Goal: Task Accomplishment & Management: Manage account settings

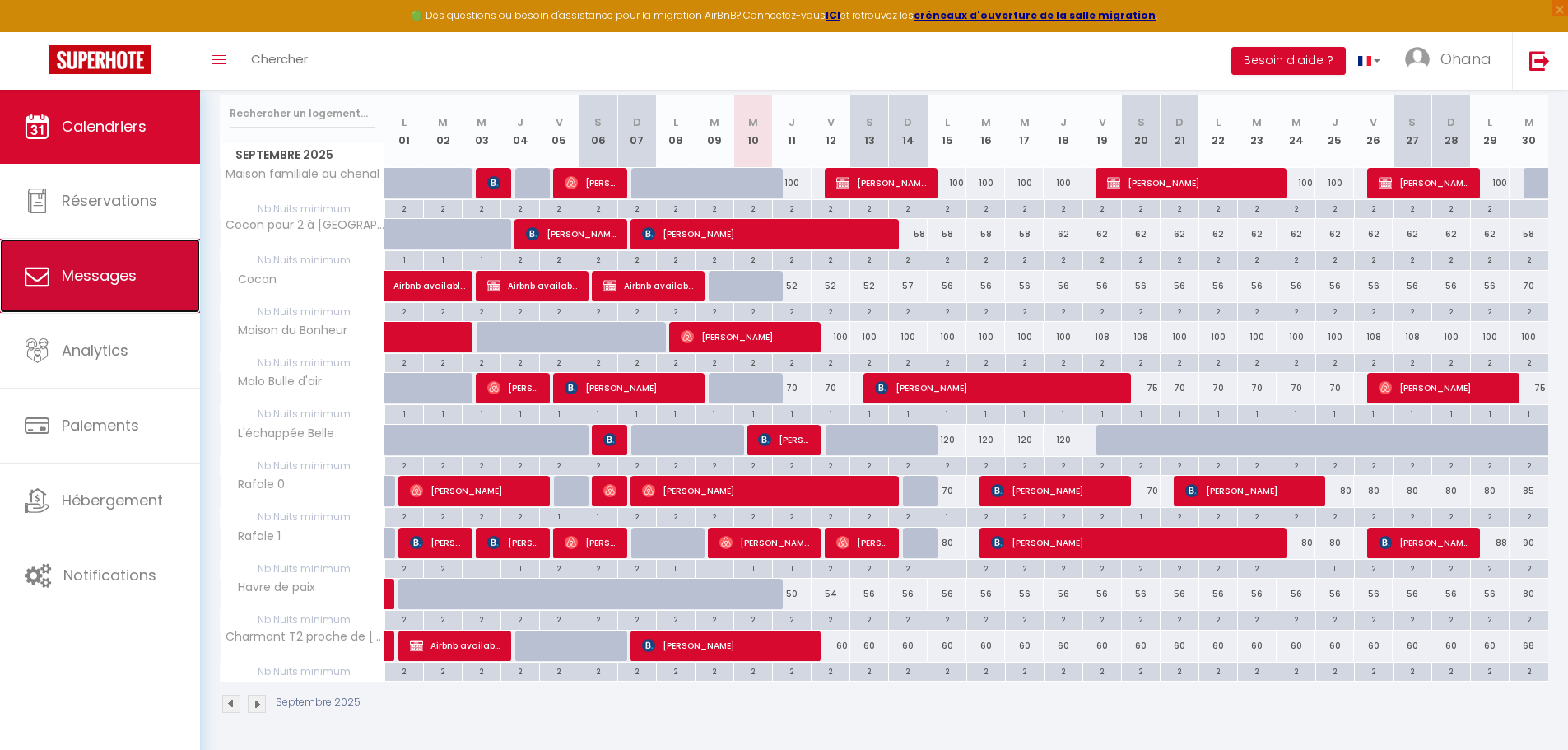
click at [82, 278] on span "Messages" at bounding box center [99, 276] width 75 height 21
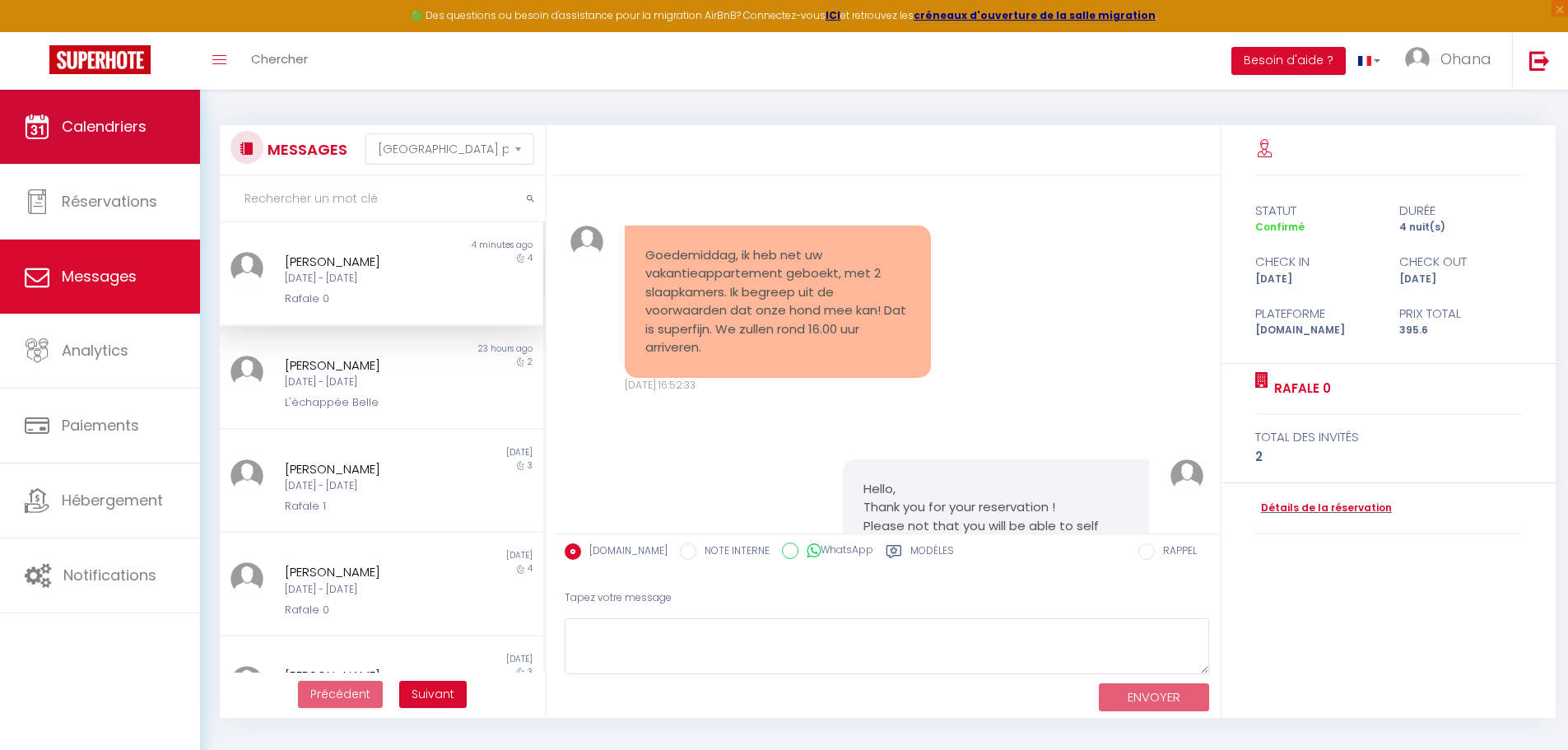
scroll to position [1895, 0]
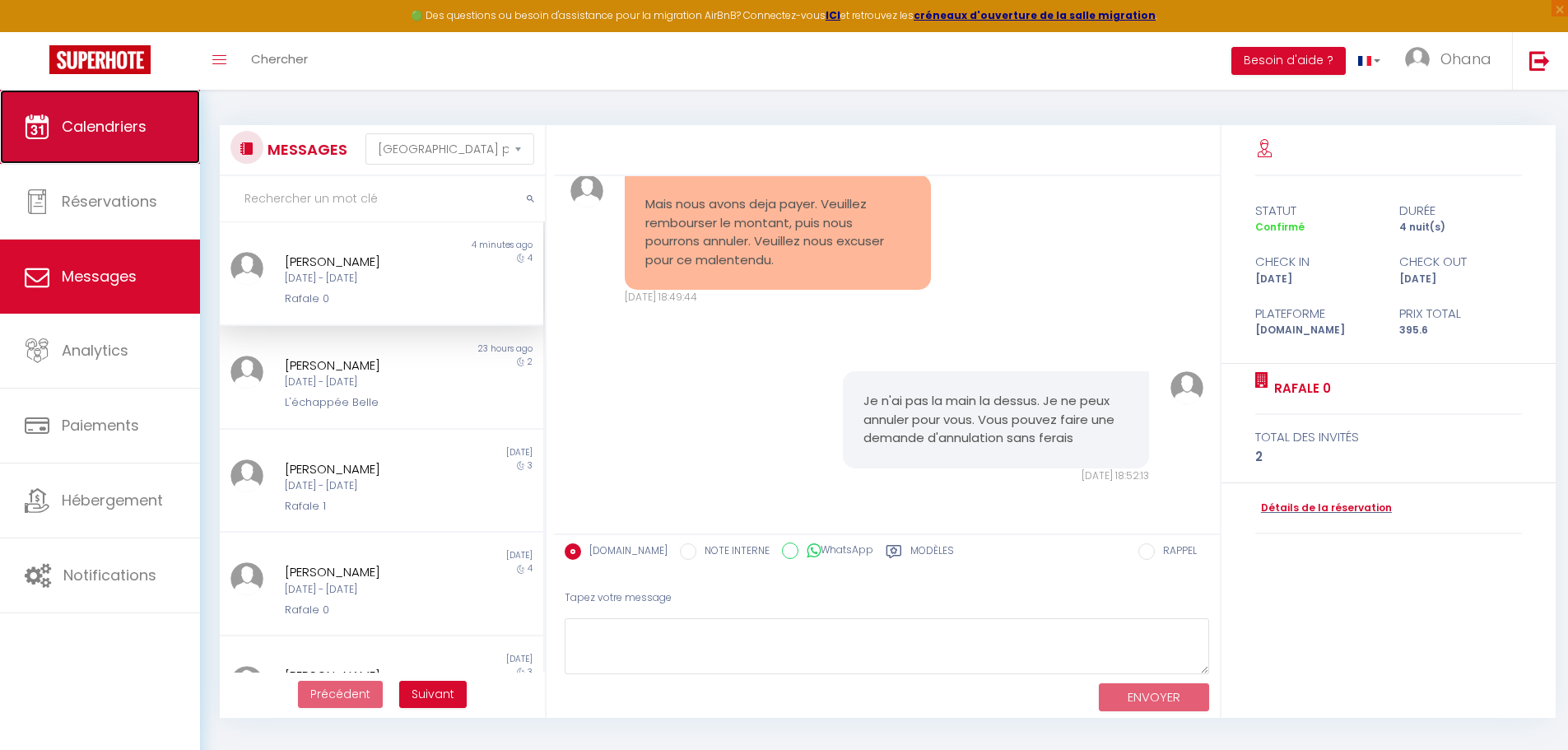
click at [87, 135] on span "Calendriers" at bounding box center [104, 126] width 85 height 21
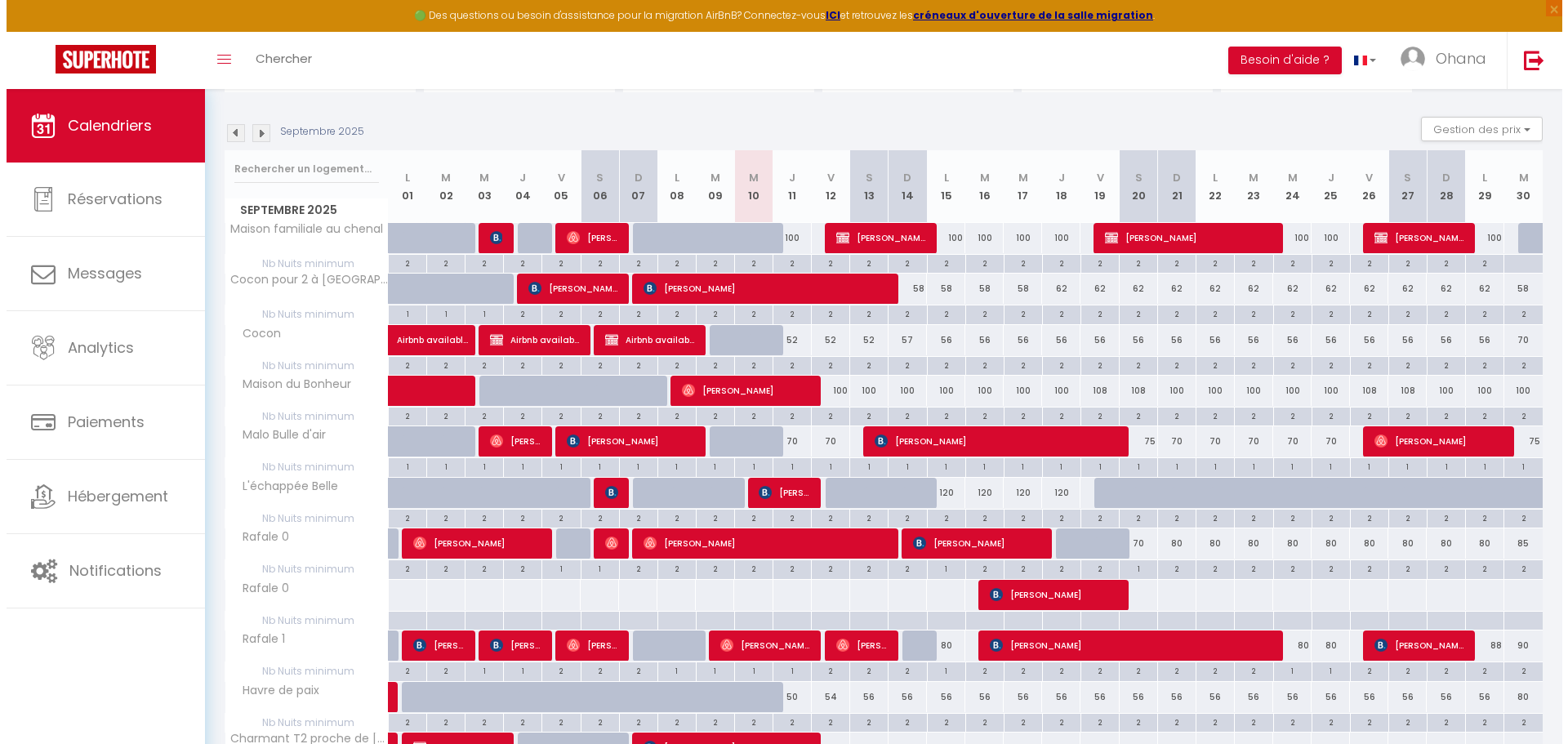
scroll to position [245, 0]
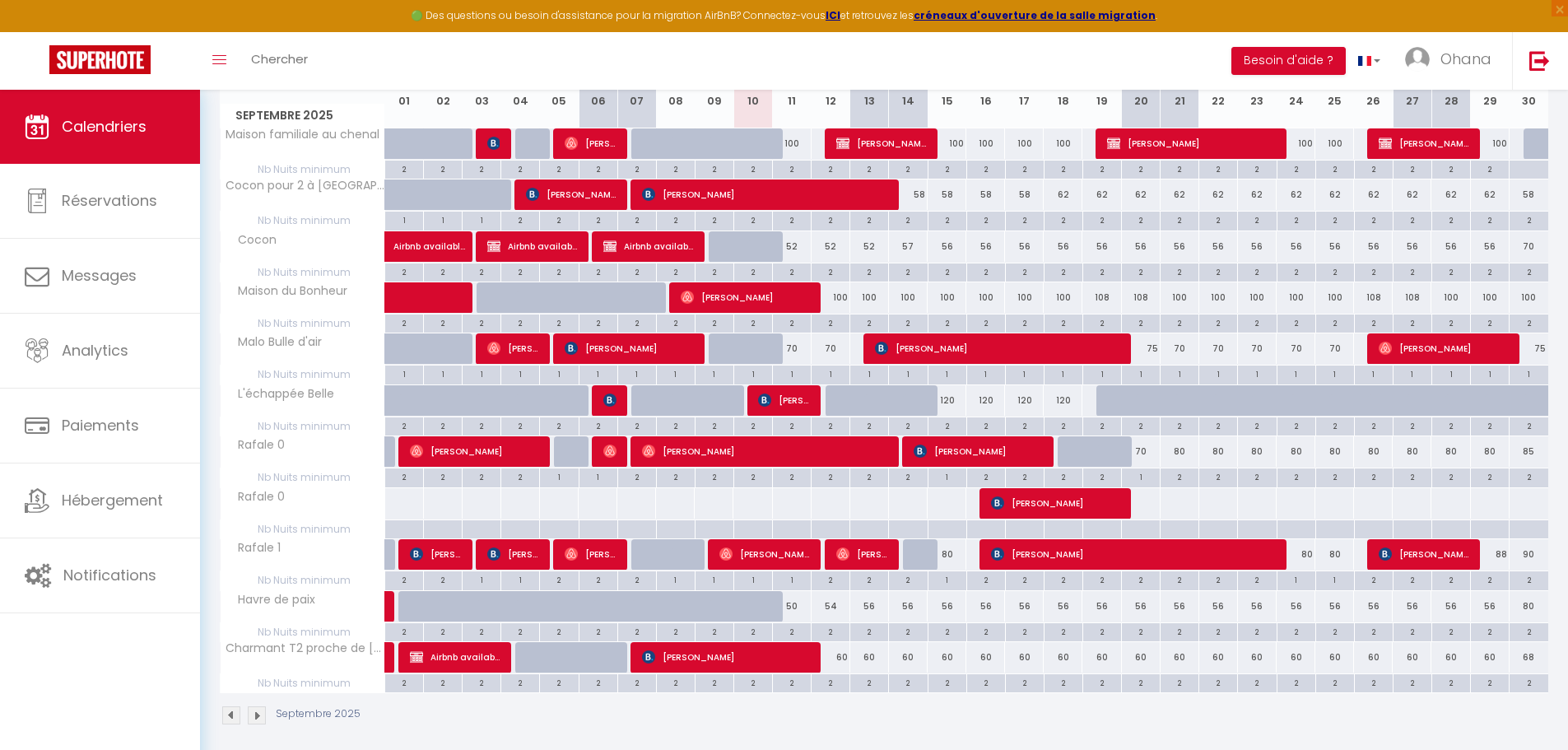
click at [850, 510] on div at bounding box center [870, 503] width 40 height 31
type input "85"
type input "Sam 13 Septembre 2025"
type input "Dim 14 Septembre 2025"
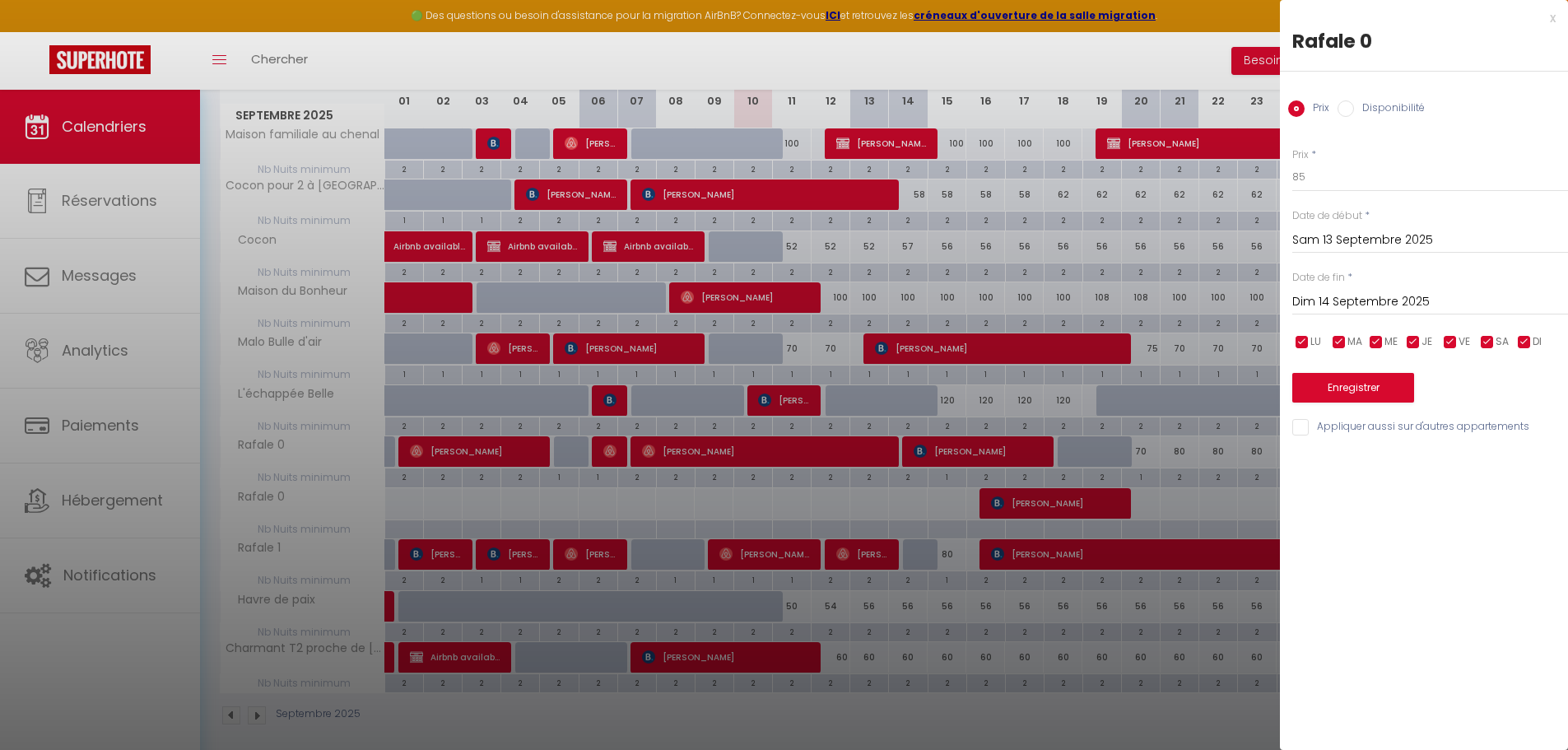
click at [729, 504] on div at bounding box center [784, 375] width 1568 height 750
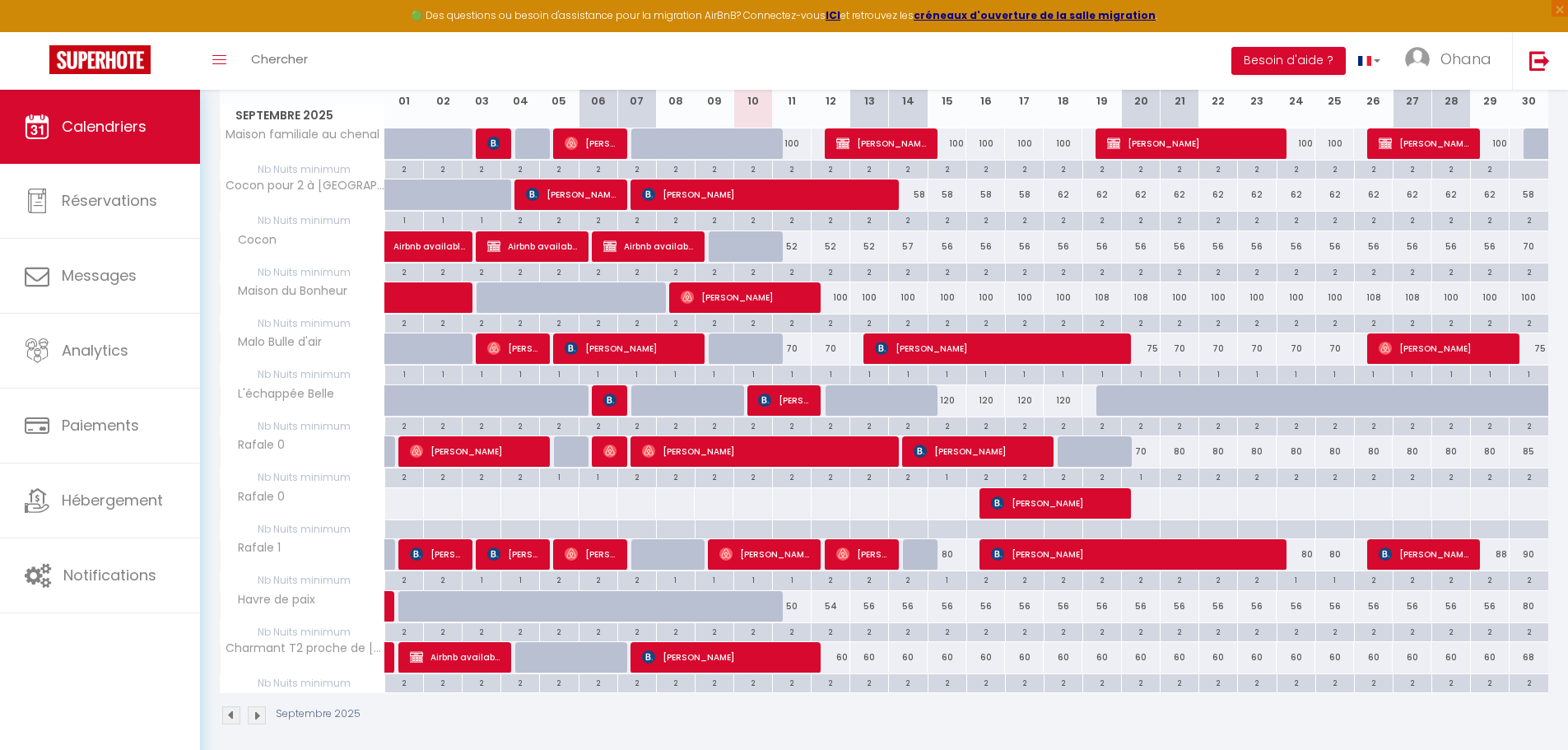
click at [680, 506] on div at bounding box center [675, 503] width 40 height 31
type input "85"
type input "Lun 08 Septembre 2025"
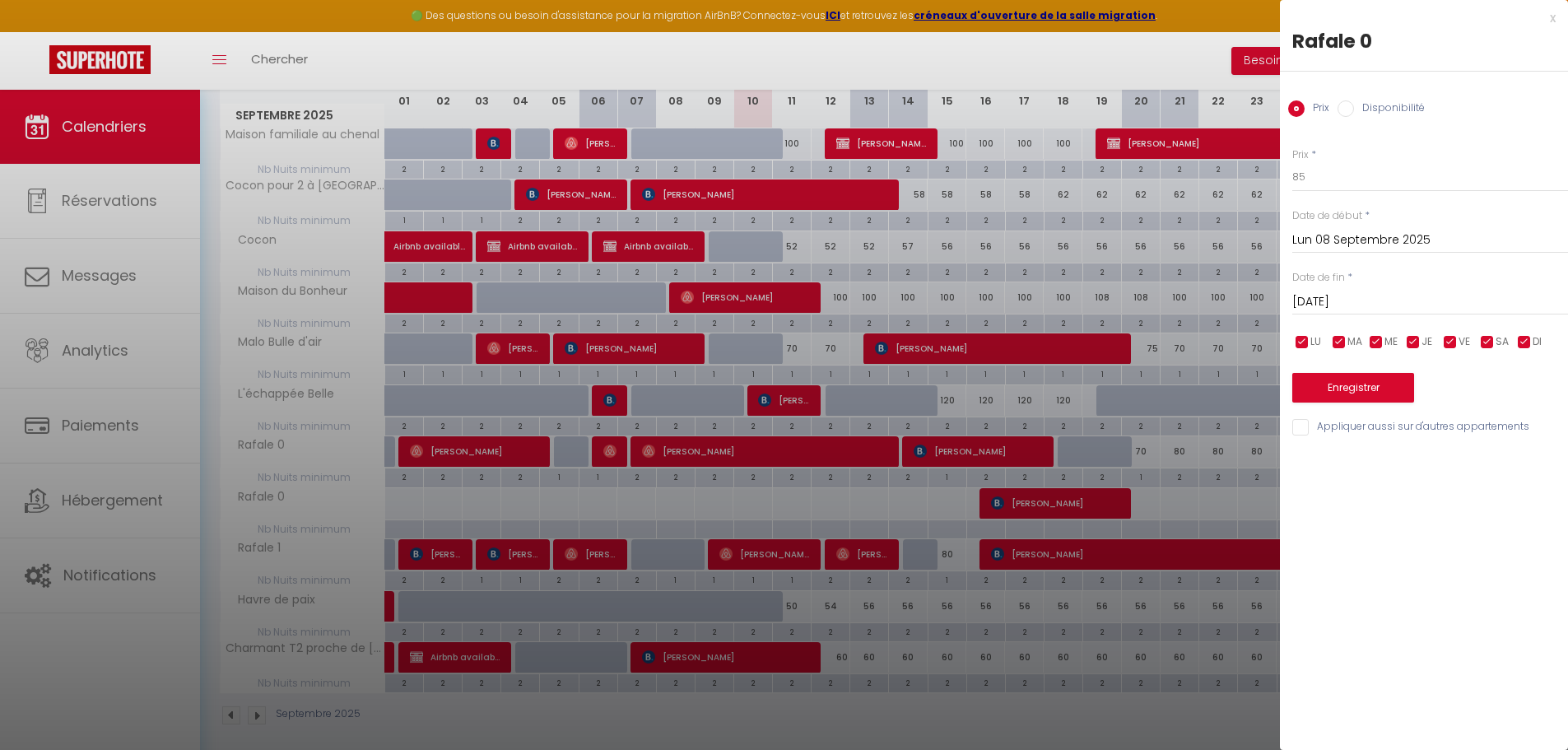
drag, startPoint x: 1388, startPoint y: 301, endPoint x: 1380, endPoint y: 289, distance: 14.4
click at [1383, 292] on input "[DATE]" at bounding box center [1430, 303] width 275 height 22
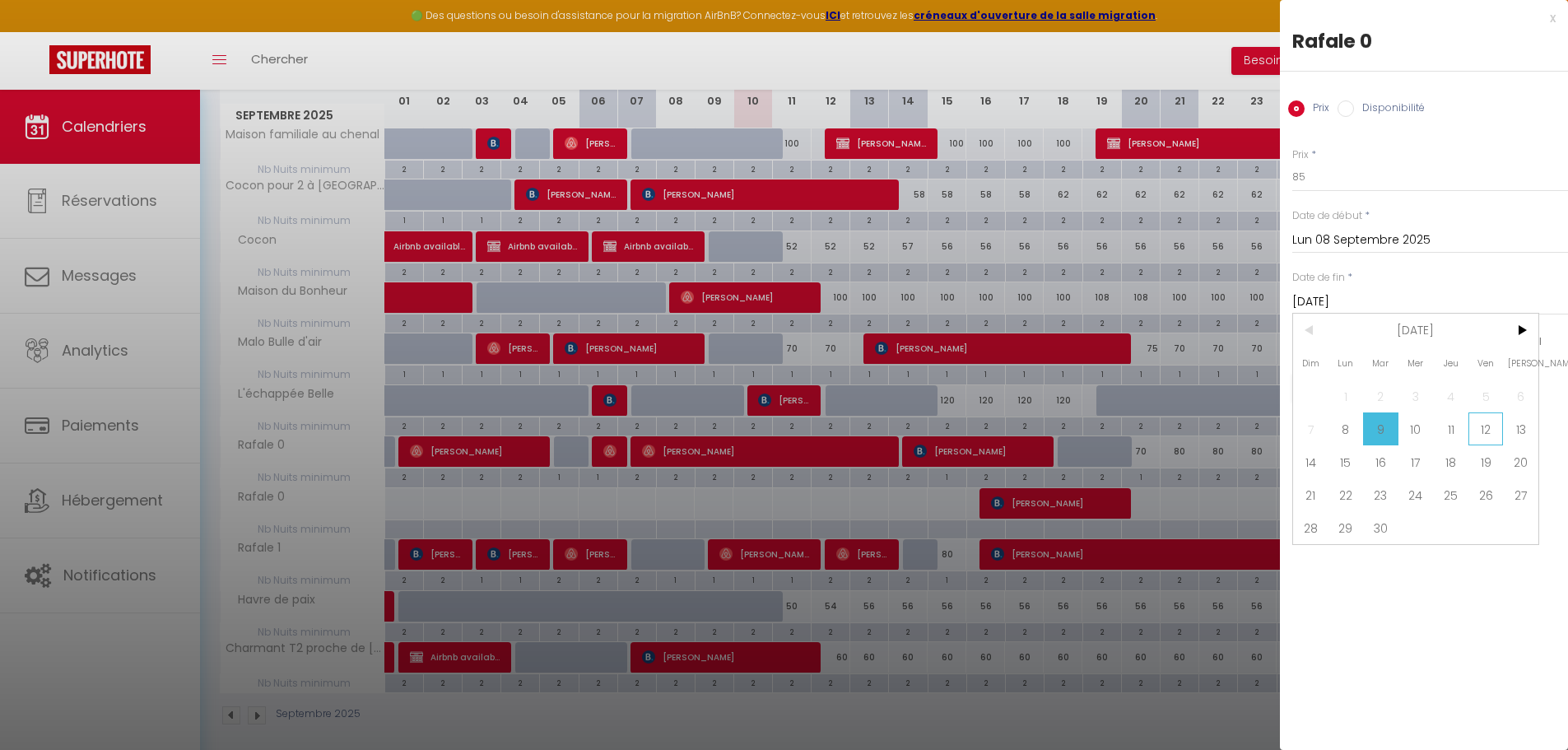
click at [1490, 432] on span "12" at bounding box center [1486, 429] width 35 height 33
type input "Ven 12 Septembre 2025"
drag, startPoint x: 1490, startPoint y: 432, endPoint x: 1479, endPoint y: 422, distance: 14.9
click at [1488, 429] on input "Appliquer aussi sur d'autres appartements" at bounding box center [1430, 428] width 275 height 16
checkbox input "true"
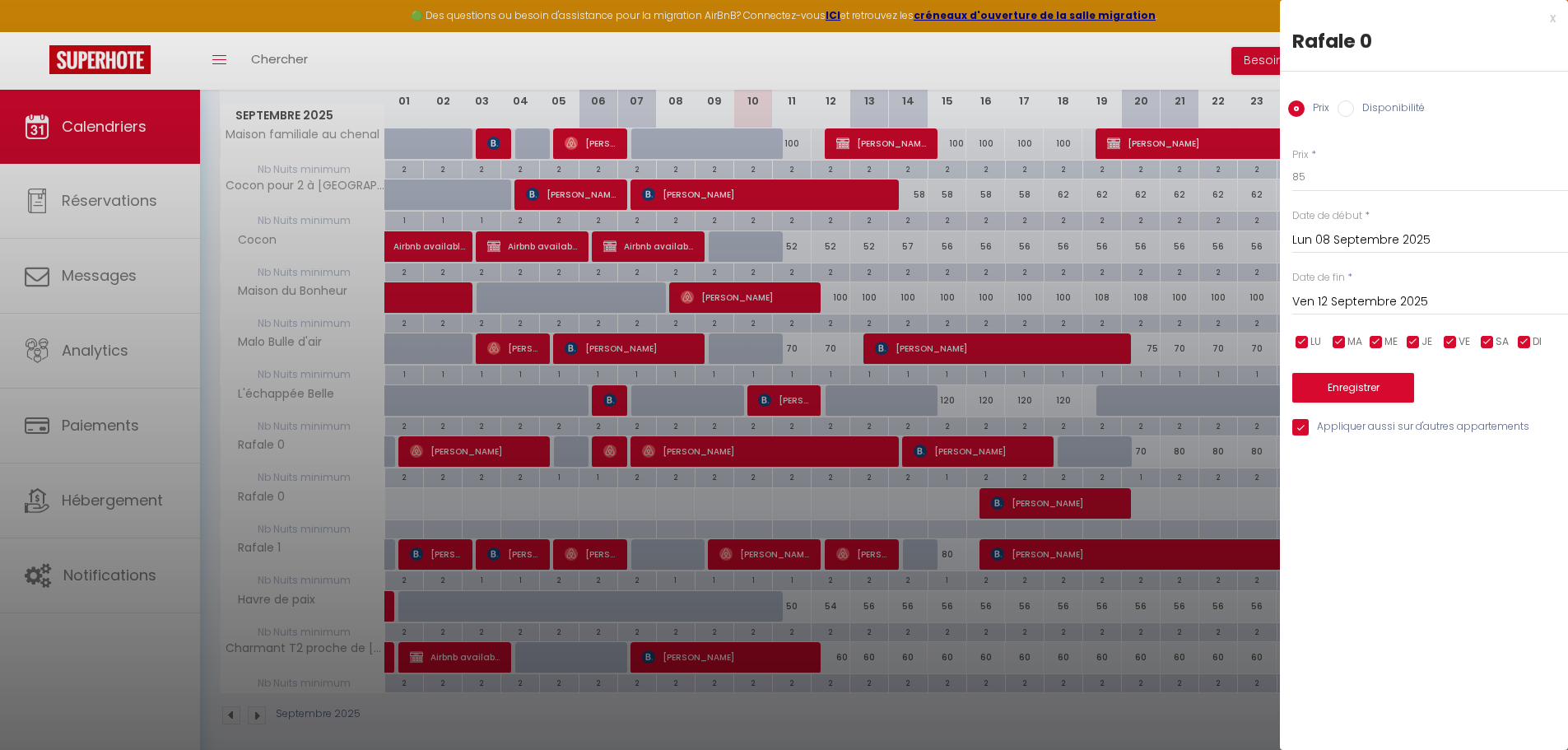
click at [1374, 110] on label "Disponibilité" at bounding box center [1390, 110] width 71 height 18
click at [1355, 110] on input "Disponibilité" at bounding box center [1346, 109] width 16 height 16
radio input "true"
radio input "false"
drag, startPoint x: 1352, startPoint y: 188, endPoint x: 1350, endPoint y: 178, distance: 10.2
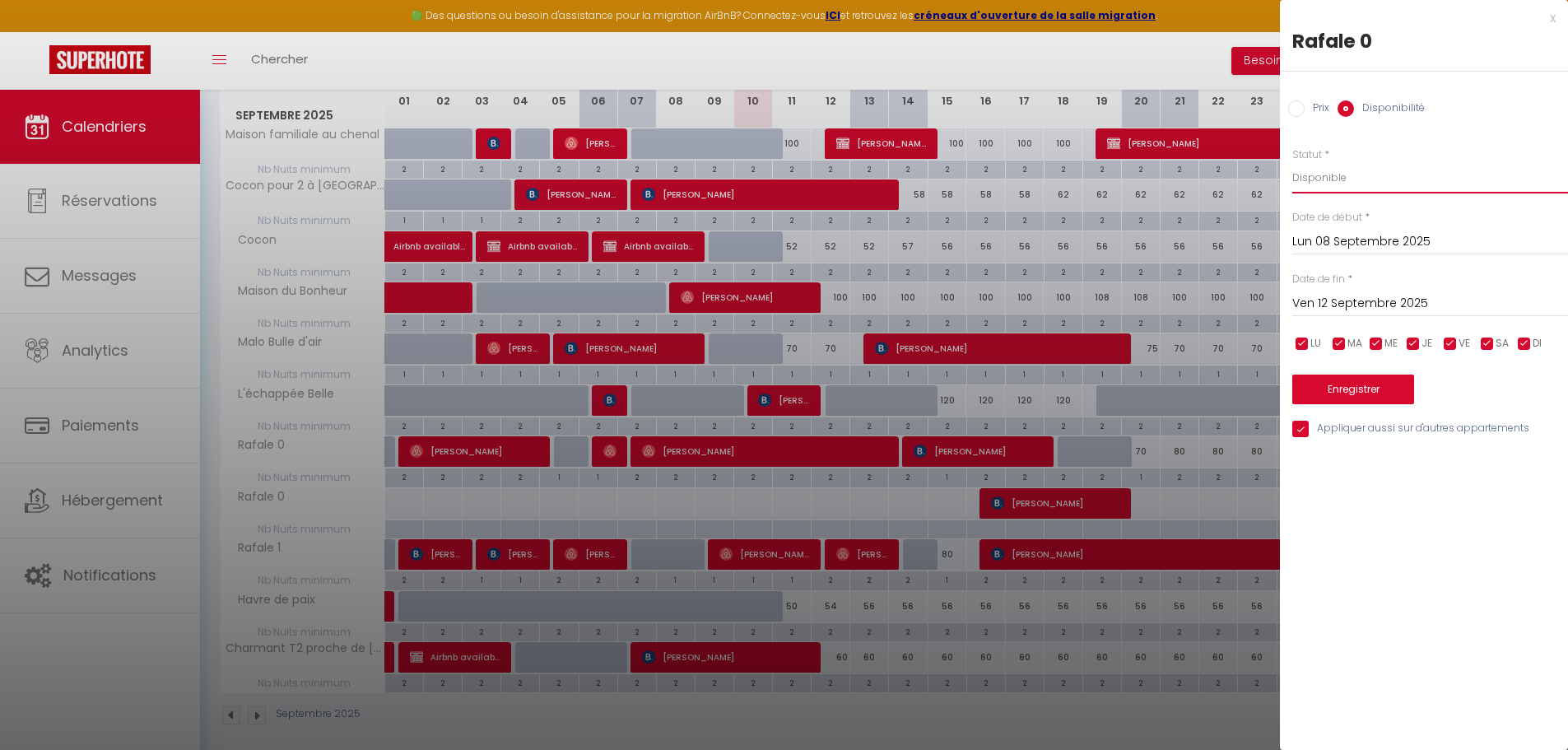
click at [1352, 182] on select "Disponible Indisponible" at bounding box center [1430, 177] width 275 height 32
click at [1293, 162] on select "Disponible Indisponible" at bounding box center [1430, 177] width 275 height 32
click at [1335, 384] on button "Enregistrer" at bounding box center [1353, 389] width 122 height 30
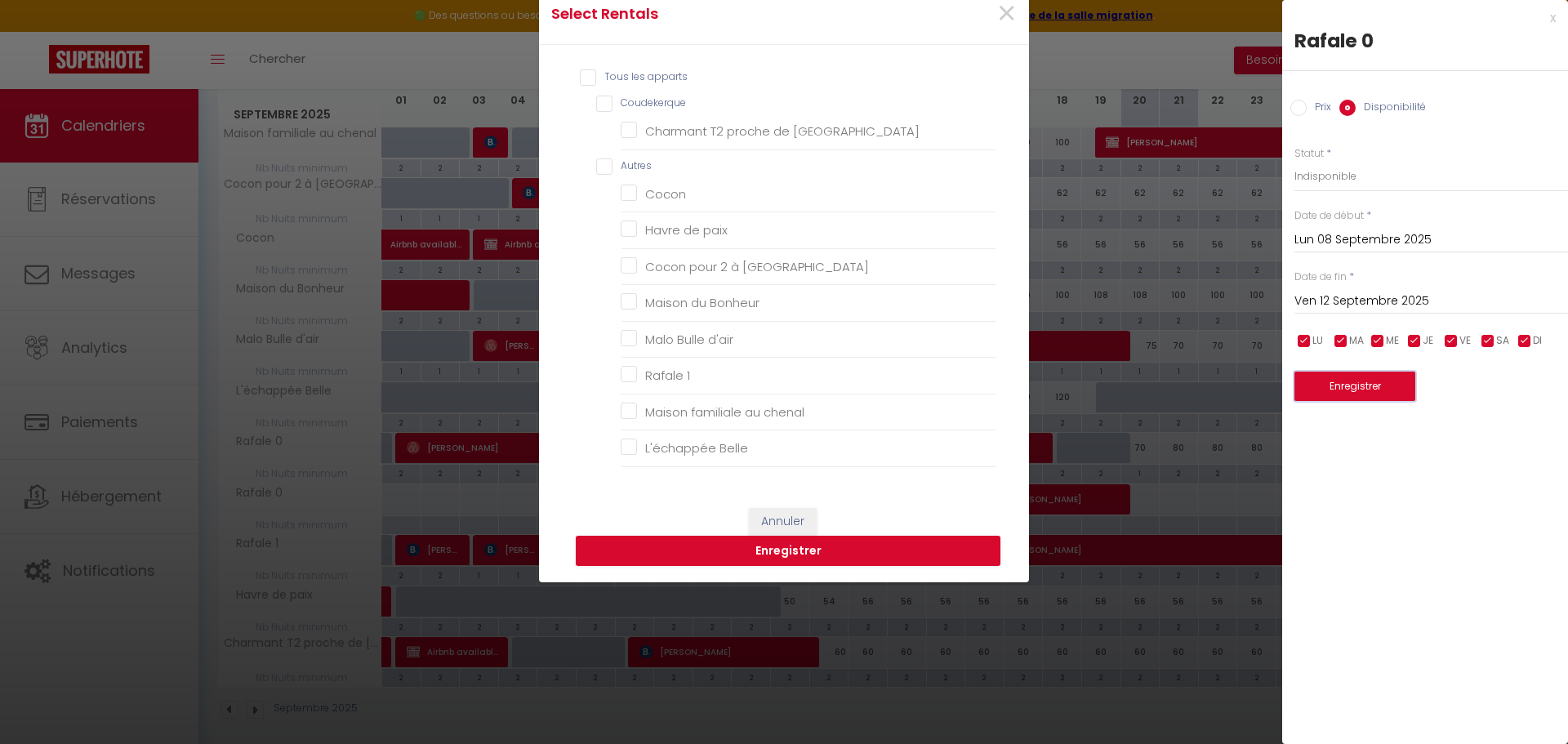
scroll to position [163, 0]
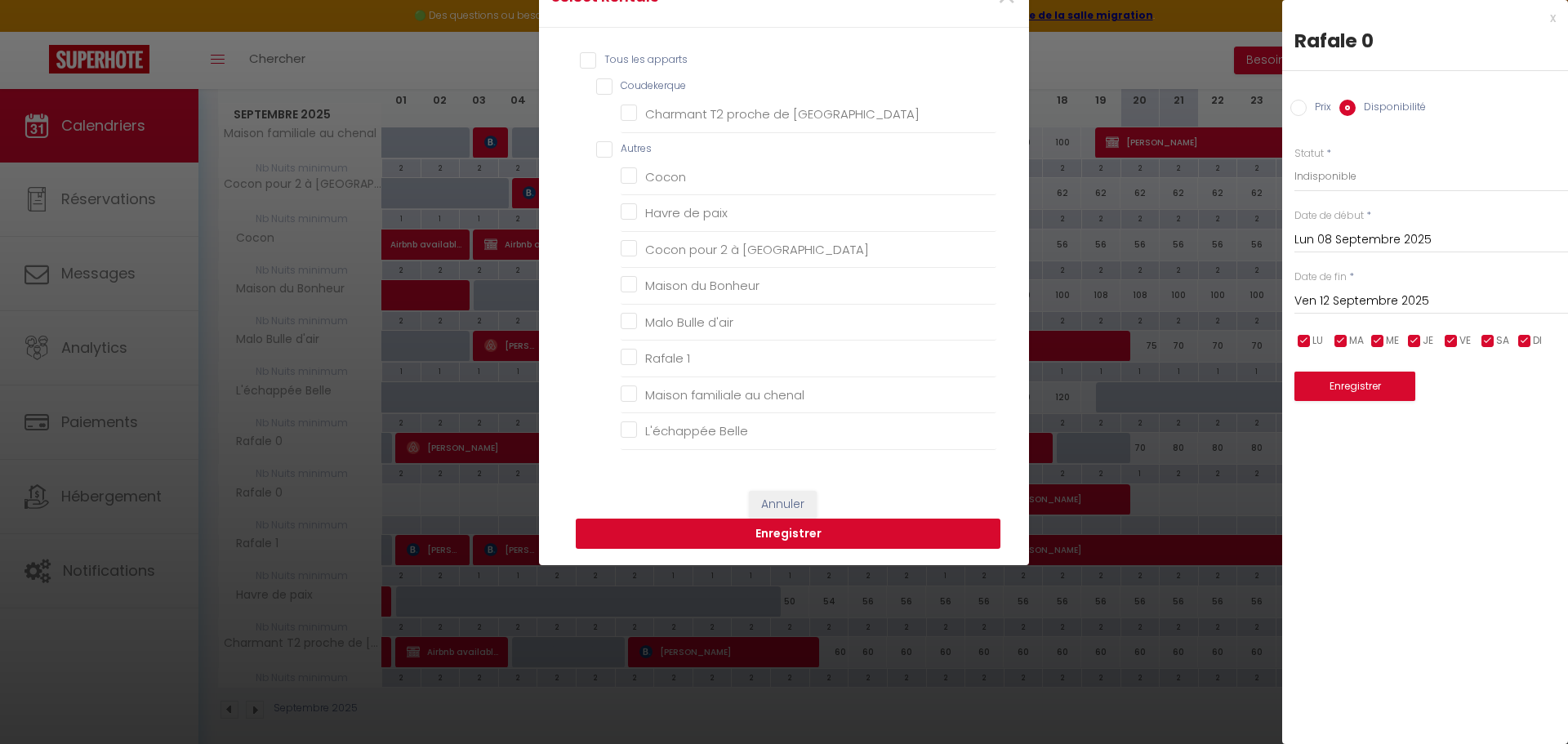
drag, startPoint x: 894, startPoint y: 534, endPoint x: 886, endPoint y: 531, distance: 8.5
click at [890, 531] on button "Enregistrer" at bounding box center [788, 534] width 425 height 31
click at [888, 529] on button "Enregistrer" at bounding box center [788, 534] width 425 height 31
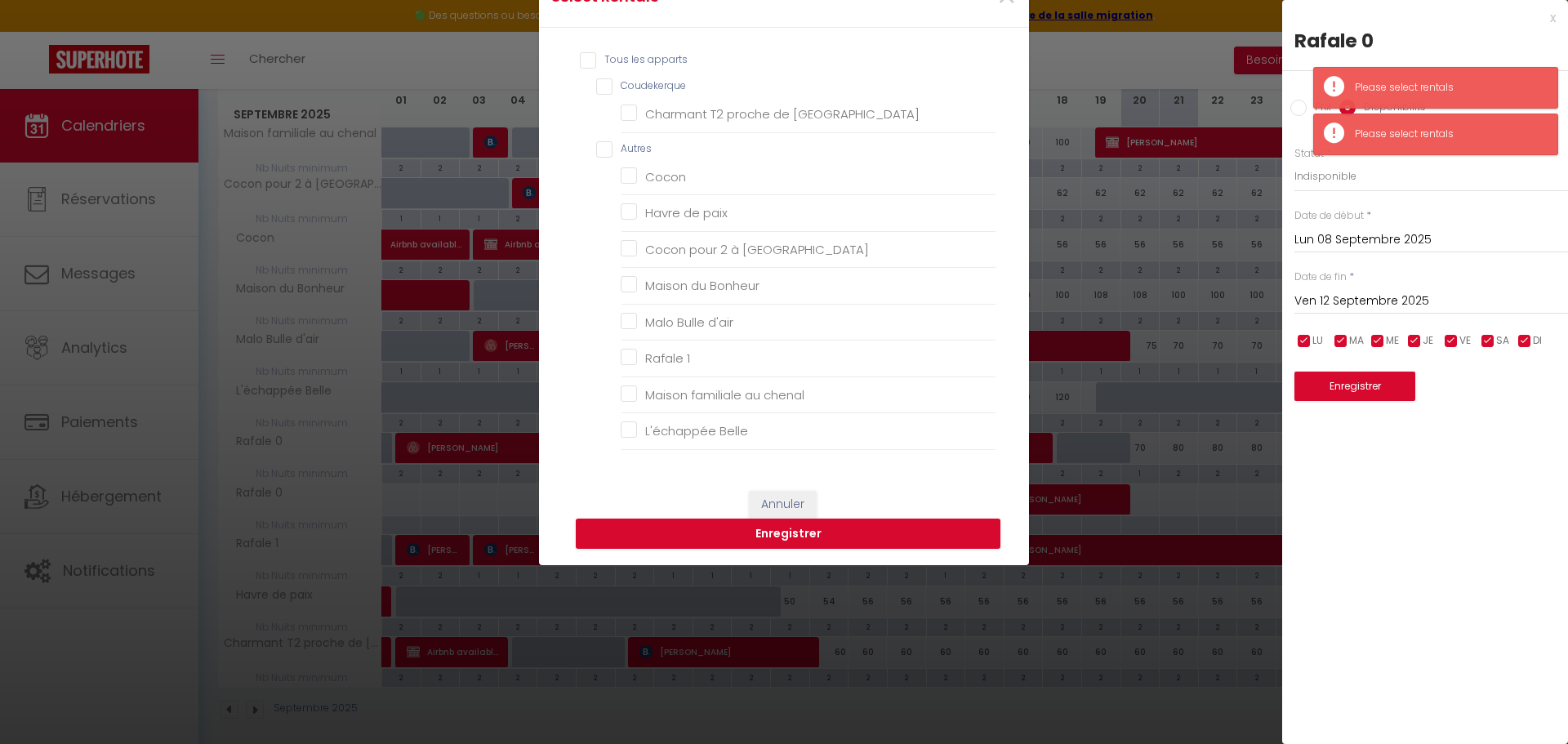
drag, startPoint x: 1131, startPoint y: 480, endPoint x: 1072, endPoint y: 472, distance: 59.5
click at [1096, 475] on div "Select Rentals × Tous les apparts Coudekerque Charmant T2 proche de Dunkerque A…" at bounding box center [784, 372] width 1568 height 744
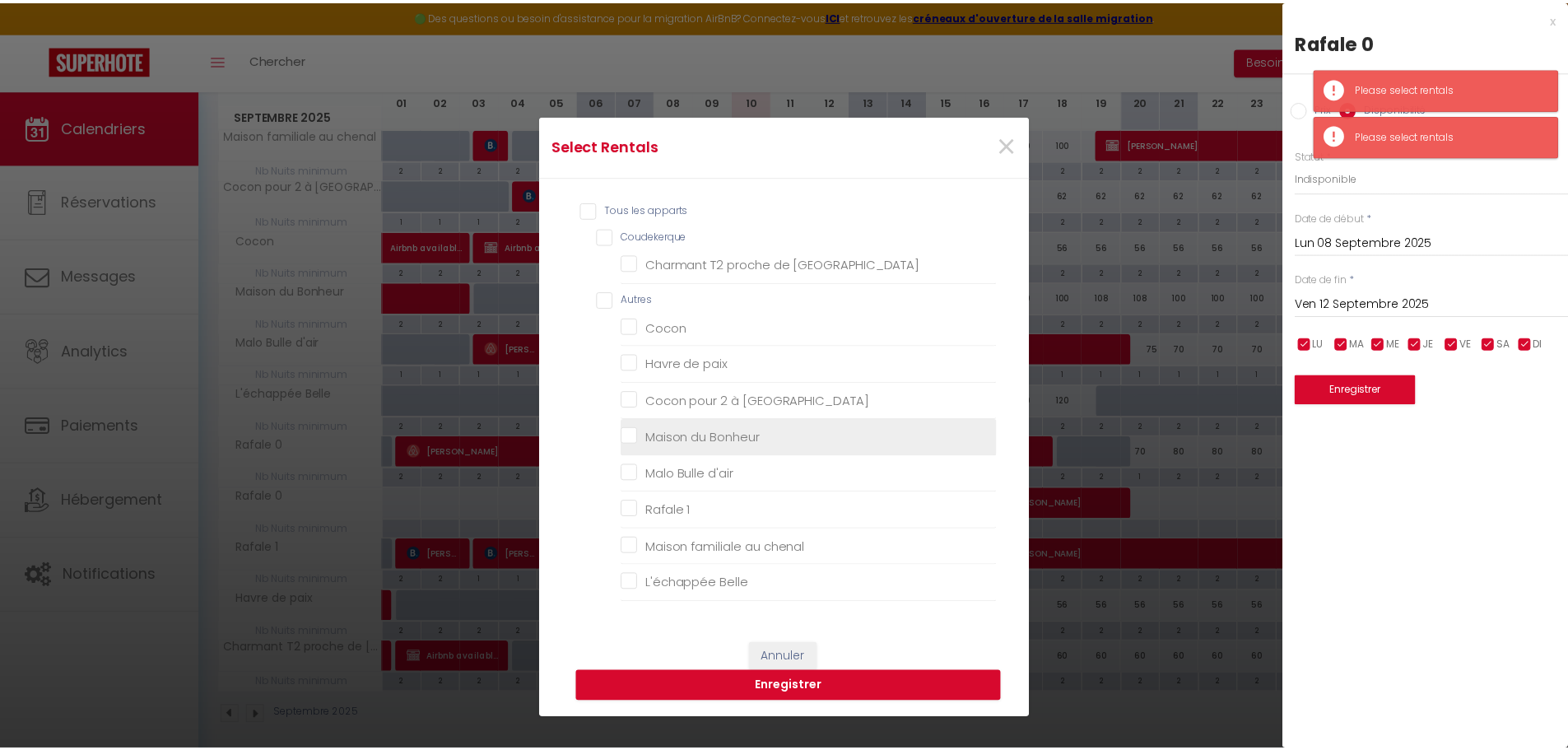
scroll to position [0, 0]
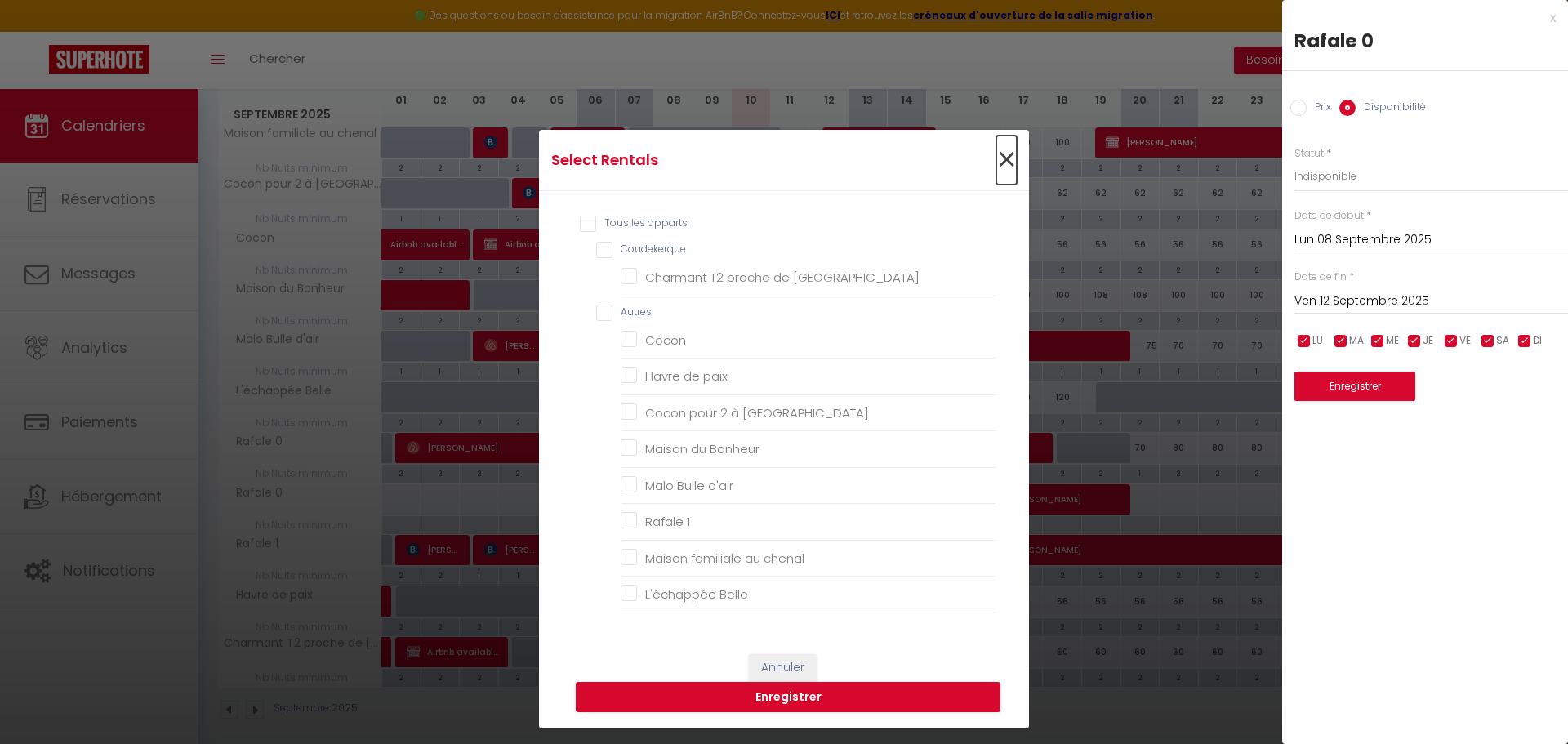
drag, startPoint x: 1009, startPoint y: 159, endPoint x: 999, endPoint y: 163, distance: 10.8
click at [1005, 161] on span "×" at bounding box center [1006, 160] width 21 height 49
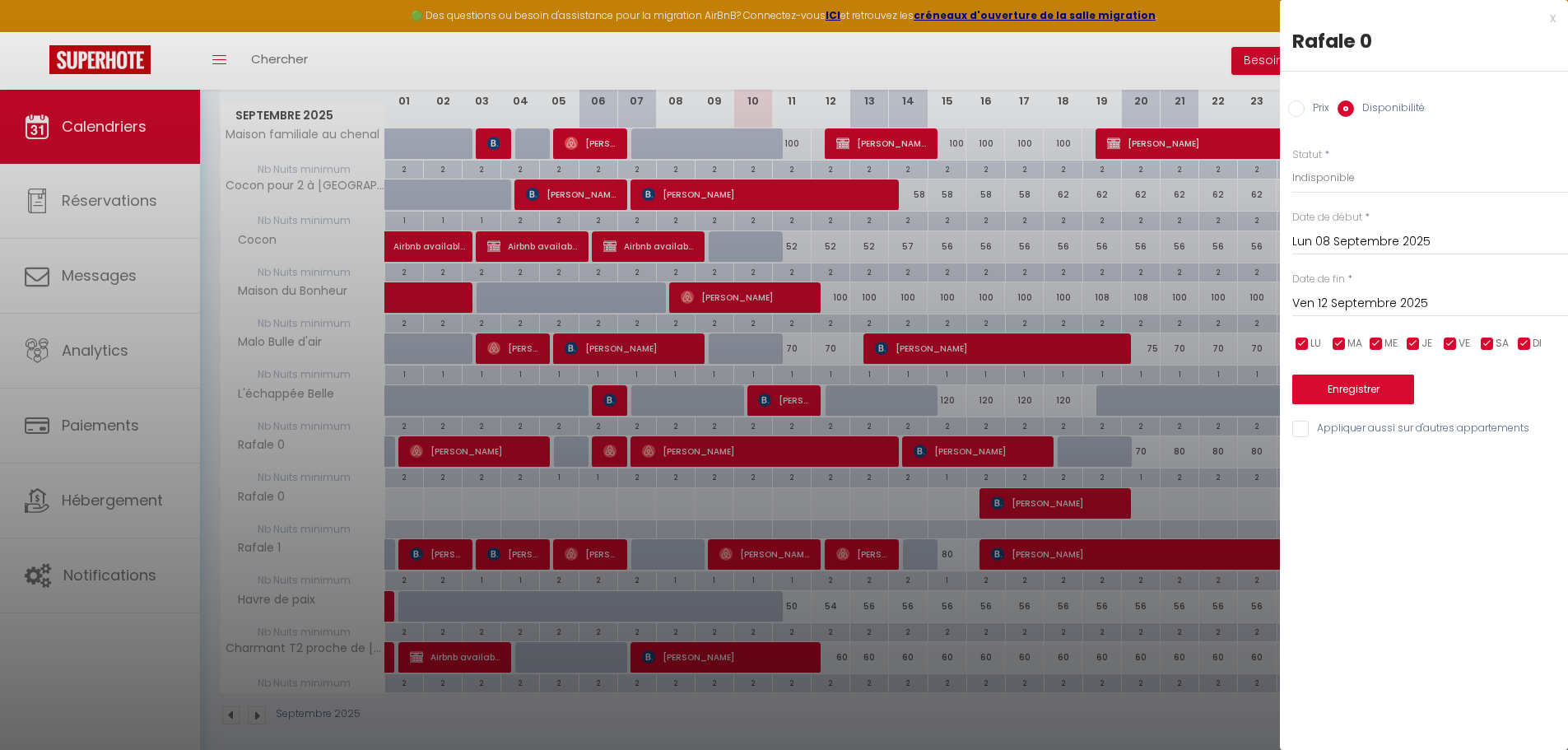
drag, startPoint x: 1144, startPoint y: 285, endPoint x: 1123, endPoint y: 280, distance: 21.6
click at [1137, 283] on div at bounding box center [784, 375] width 1568 height 750
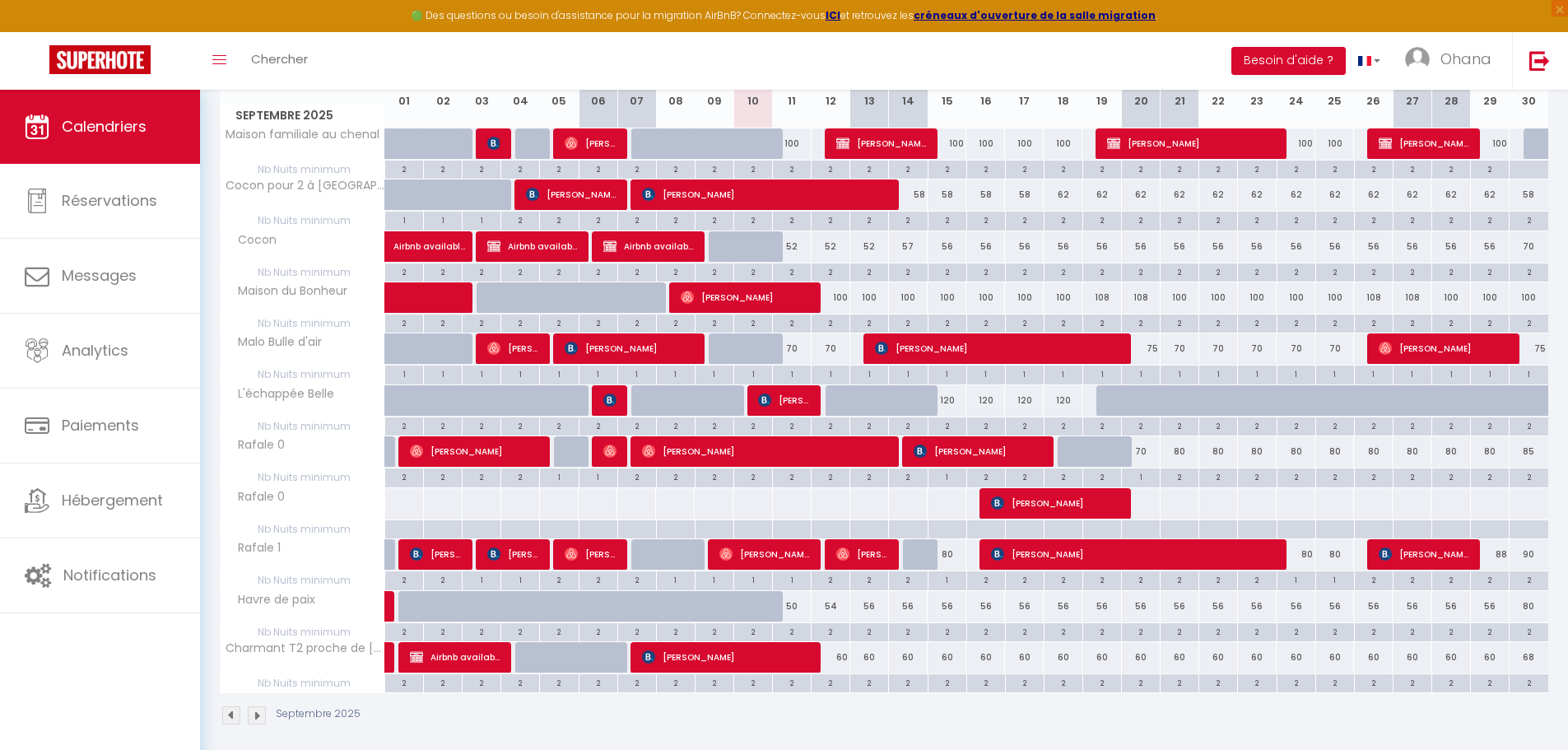
click at [743, 506] on div at bounding box center [752, 503] width 40 height 31
select select "1"
type input "Mer 10 Septembre 2025"
type input "Jeu 11 Septembre 2025"
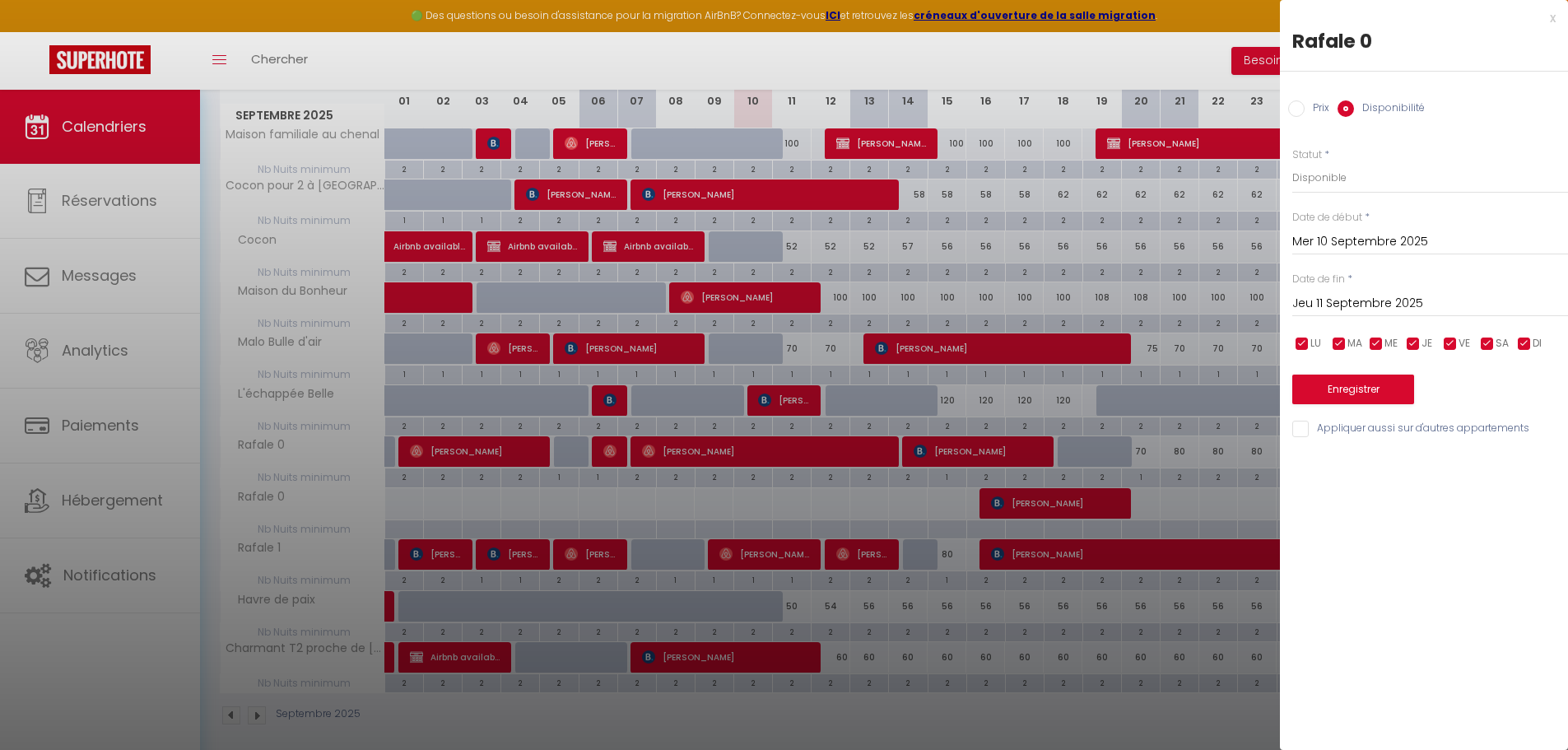
drag, startPoint x: 896, startPoint y: 708, endPoint x: 882, endPoint y: 709, distance: 14.0
click at [887, 710] on div at bounding box center [784, 375] width 1568 height 750
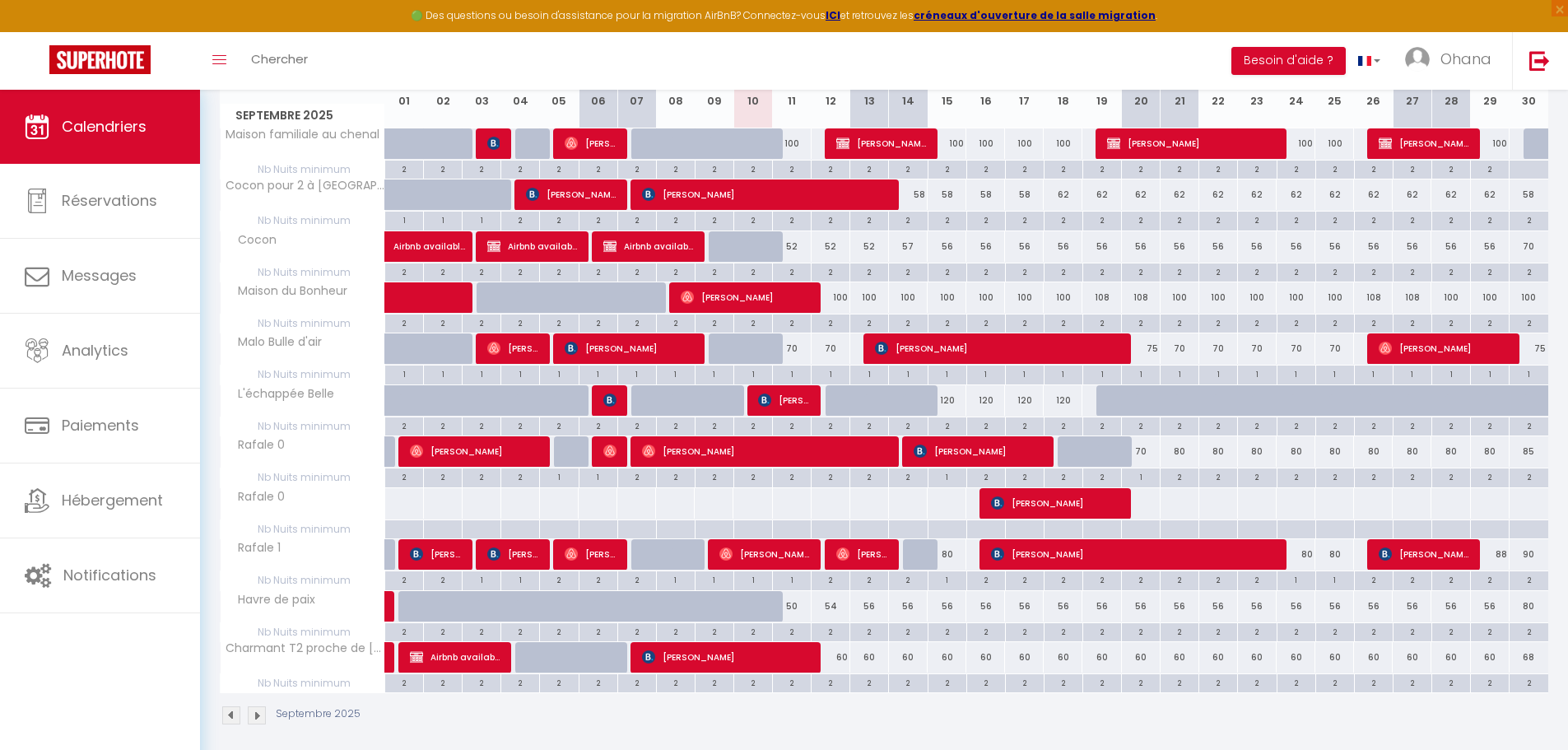
click at [671, 513] on div at bounding box center [675, 503] width 40 height 31
select select "1"
type input "Lun 08 Septembre 2025"
type input "[DATE]"
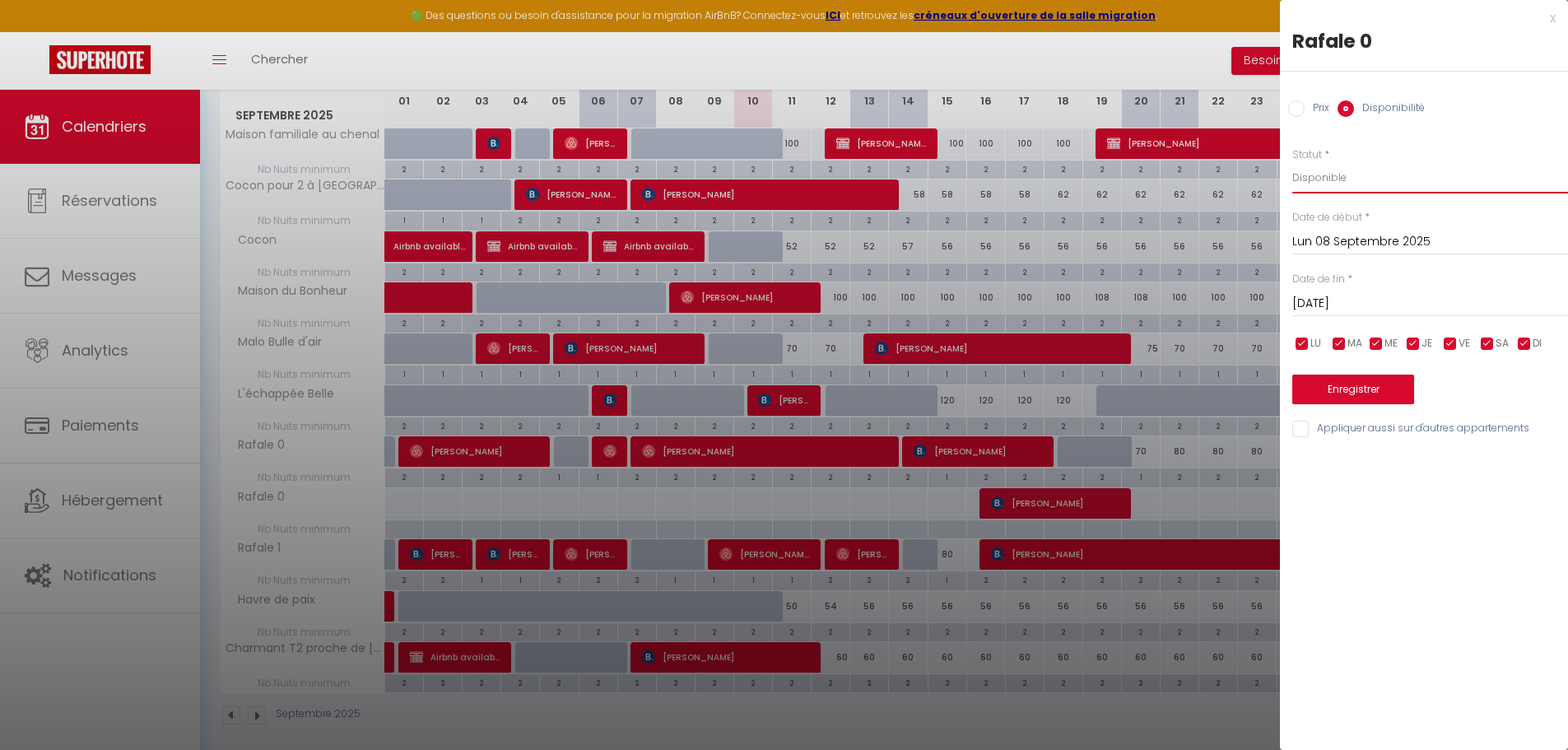
click at [1308, 175] on select "Disponible Indisponible" at bounding box center [1430, 177] width 275 height 32
select select "0"
click at [1293, 162] on select "Disponible Indisponible" at bounding box center [1430, 177] width 275 height 32
click at [1313, 298] on input "[DATE]" at bounding box center [1430, 304] width 275 height 22
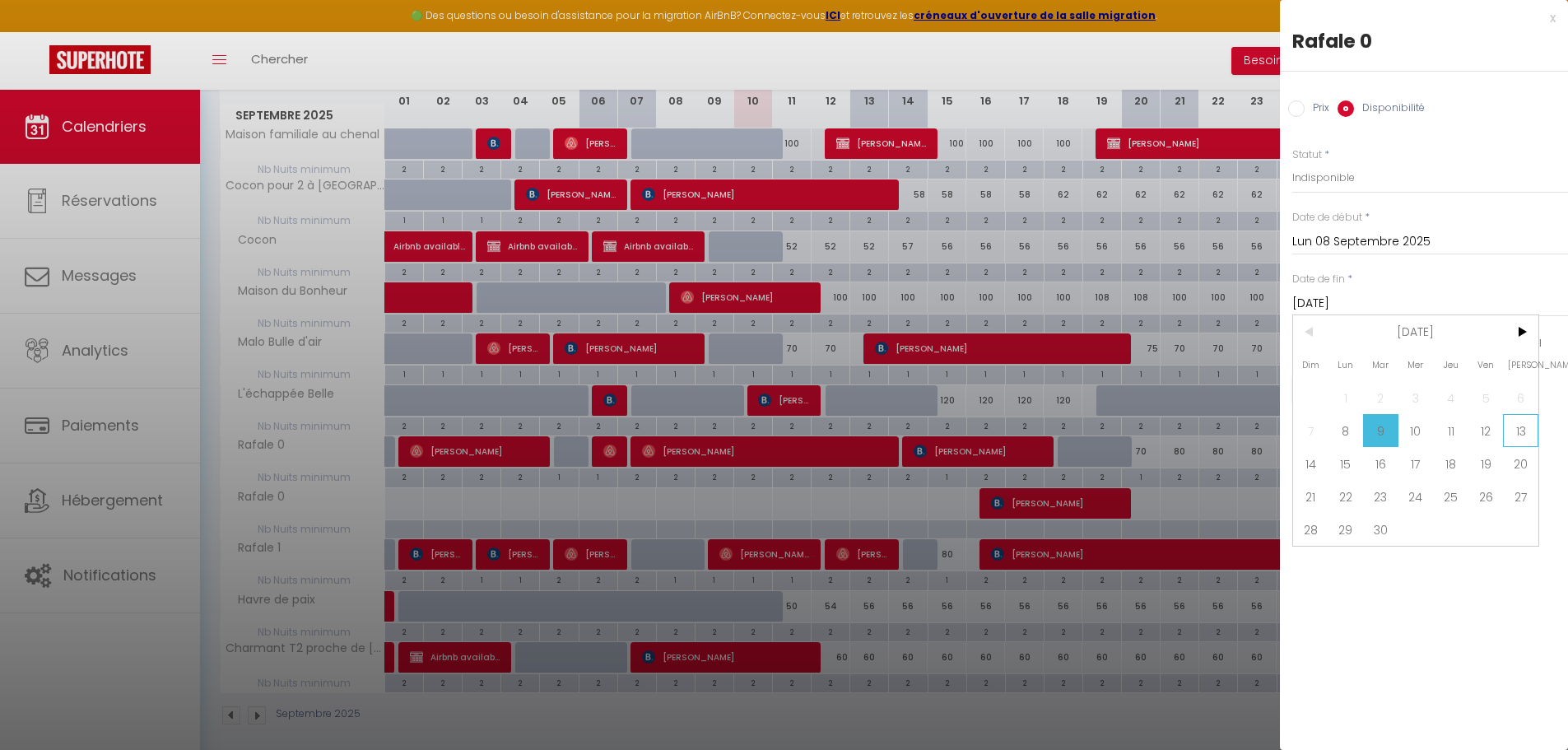
click at [1516, 428] on span "13" at bounding box center [1520, 430] width 35 height 33
type input "Sam 13 Septembre 2025"
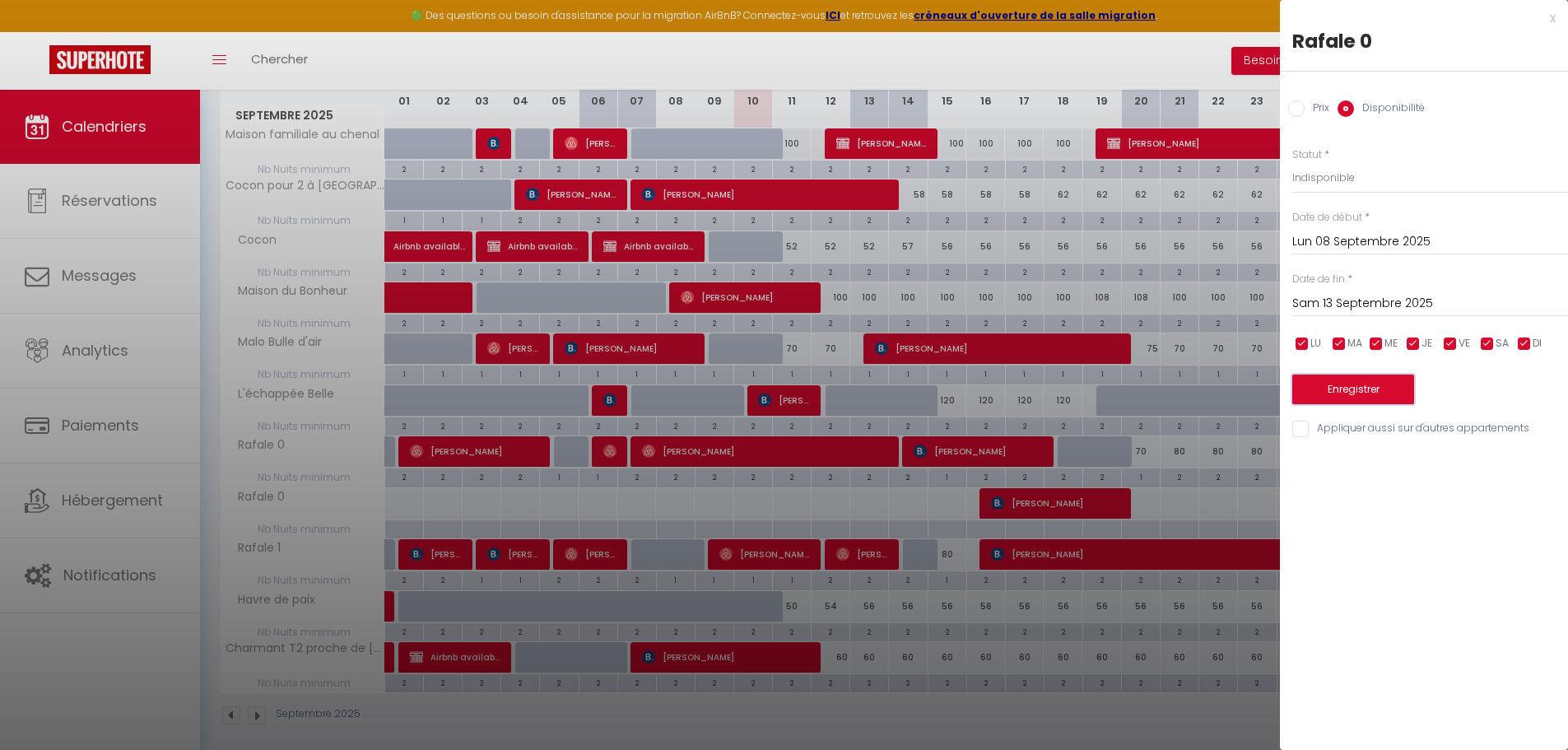
click at [1347, 381] on button "Enregistrer" at bounding box center [1353, 389] width 122 height 30
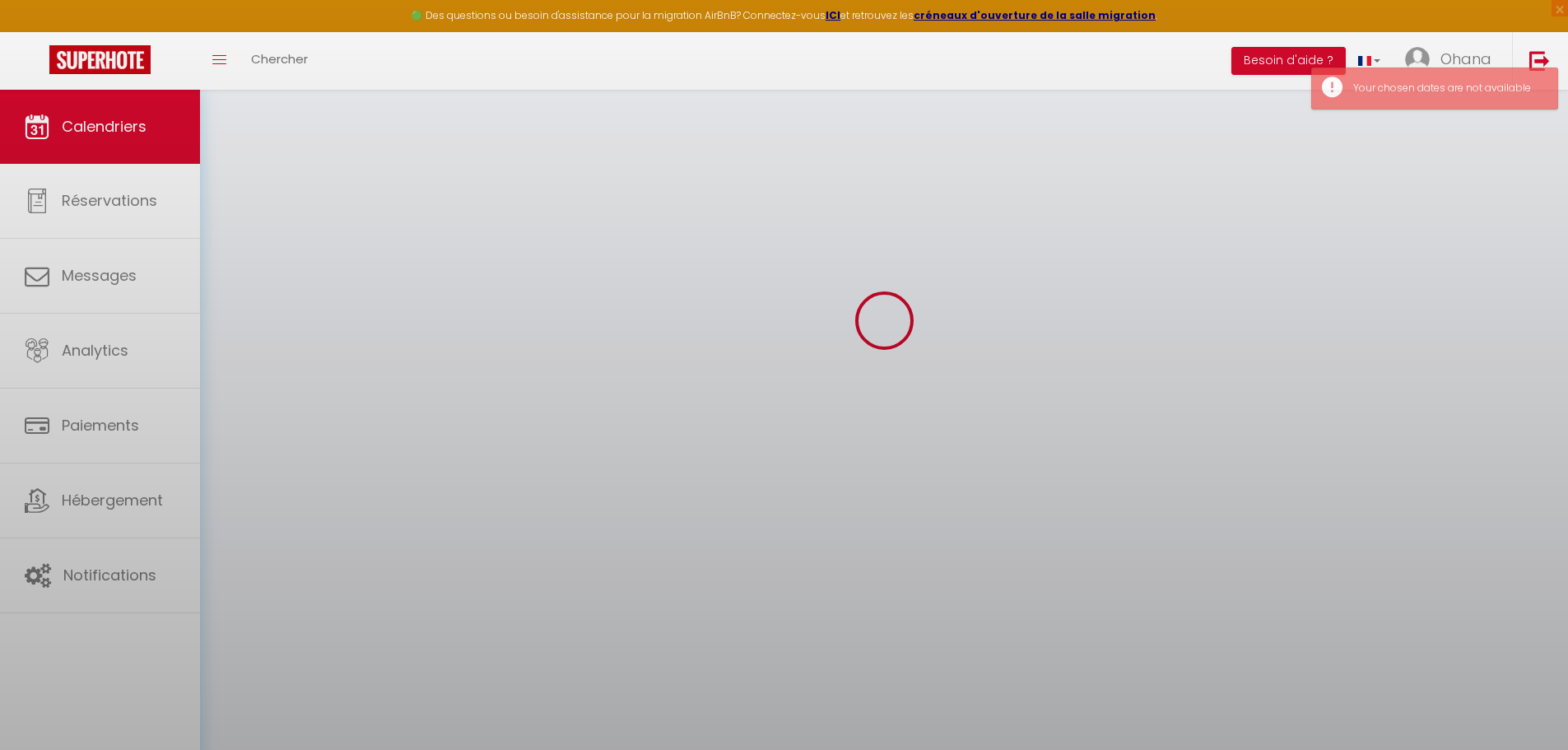
scroll to position [207, 0]
select select "0"
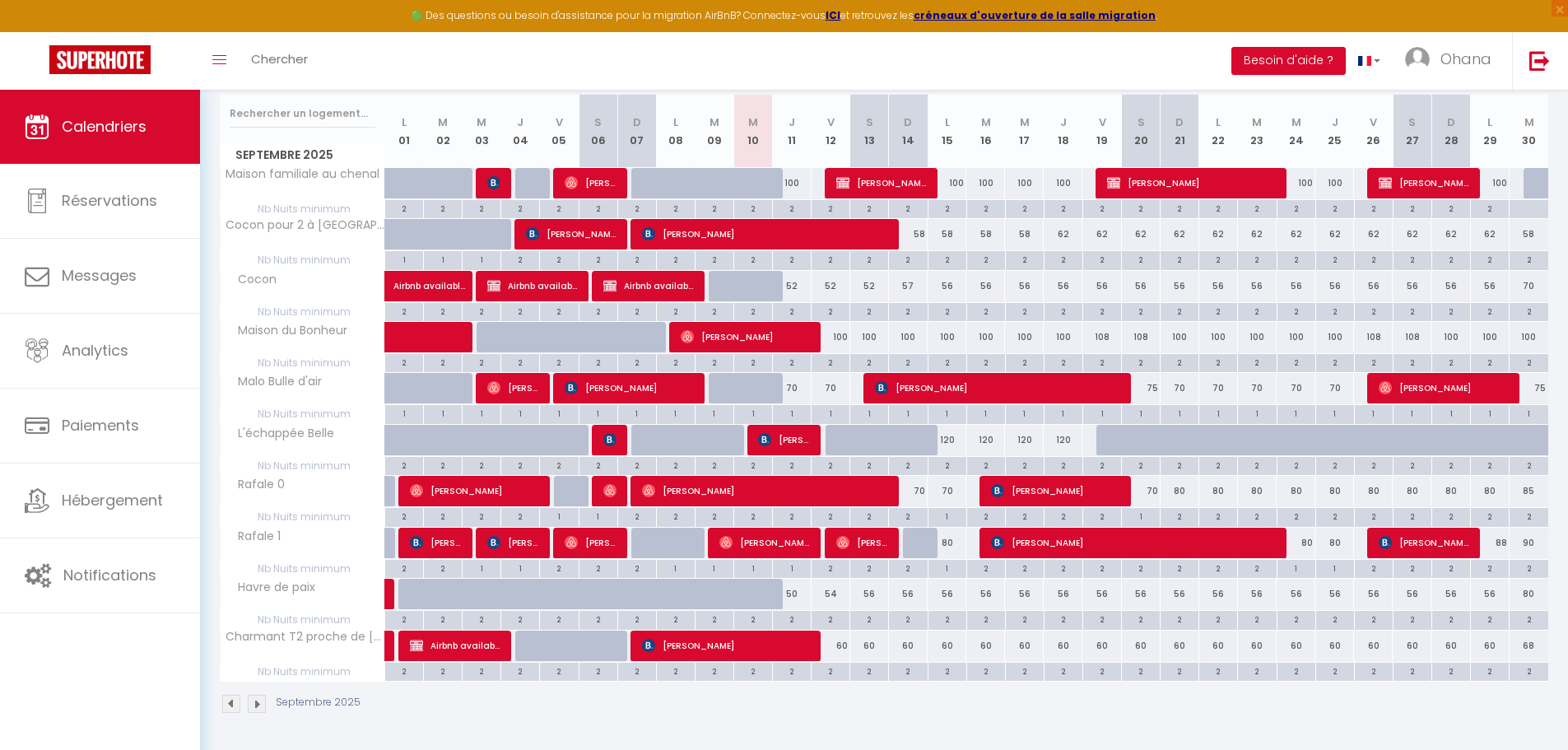
click at [921, 487] on div "70" at bounding box center [908, 492] width 39 height 31
type input "Dim 14 Septembre 2025"
type input "Lun 15 Septembre 2025"
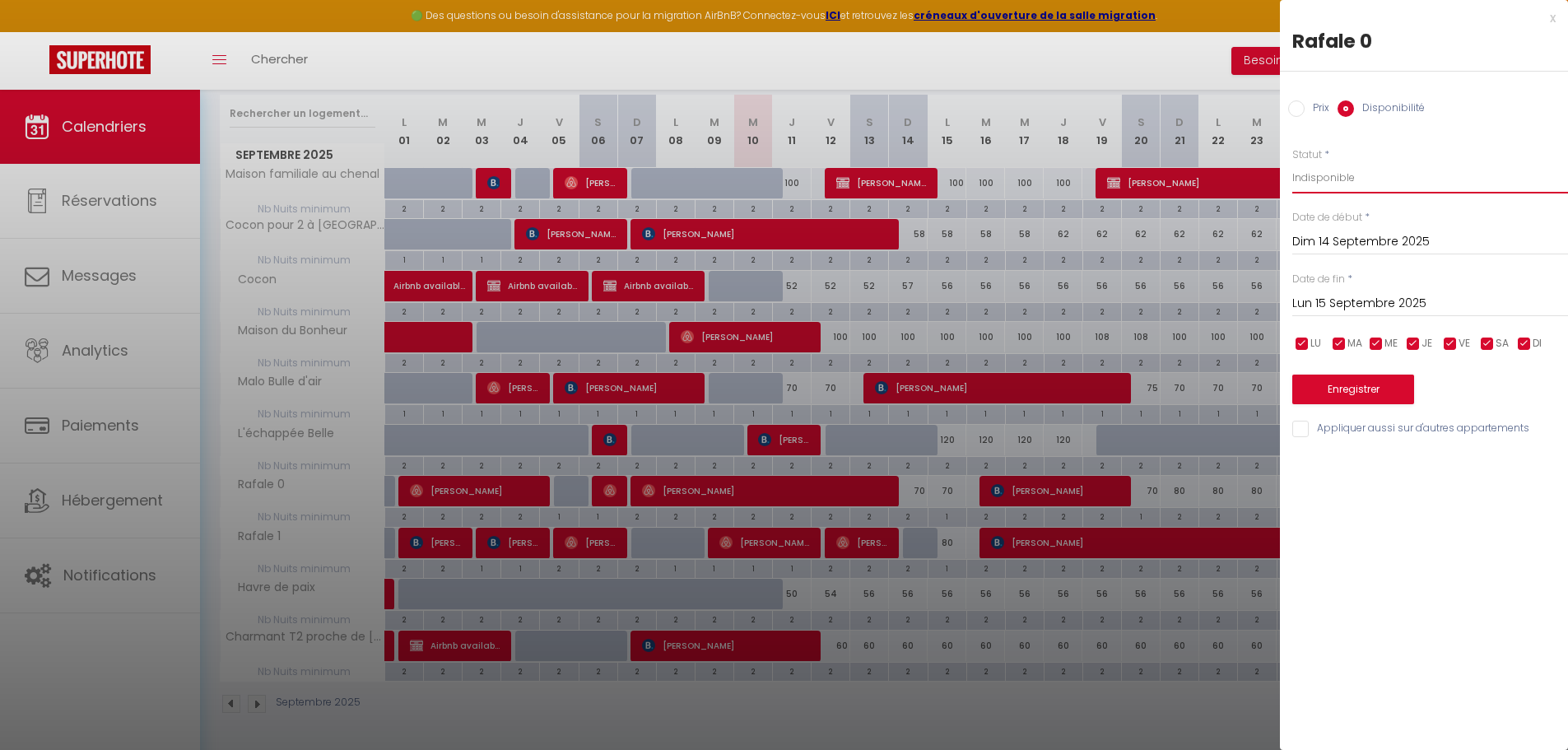
click at [1302, 178] on select "Disponible Indisponible" at bounding box center [1430, 177] width 275 height 32
select select "0"
click at [1293, 162] on select "Disponible Indisponible" at bounding box center [1430, 177] width 275 height 32
click at [1337, 395] on button "Enregistrer" at bounding box center [1353, 389] width 122 height 30
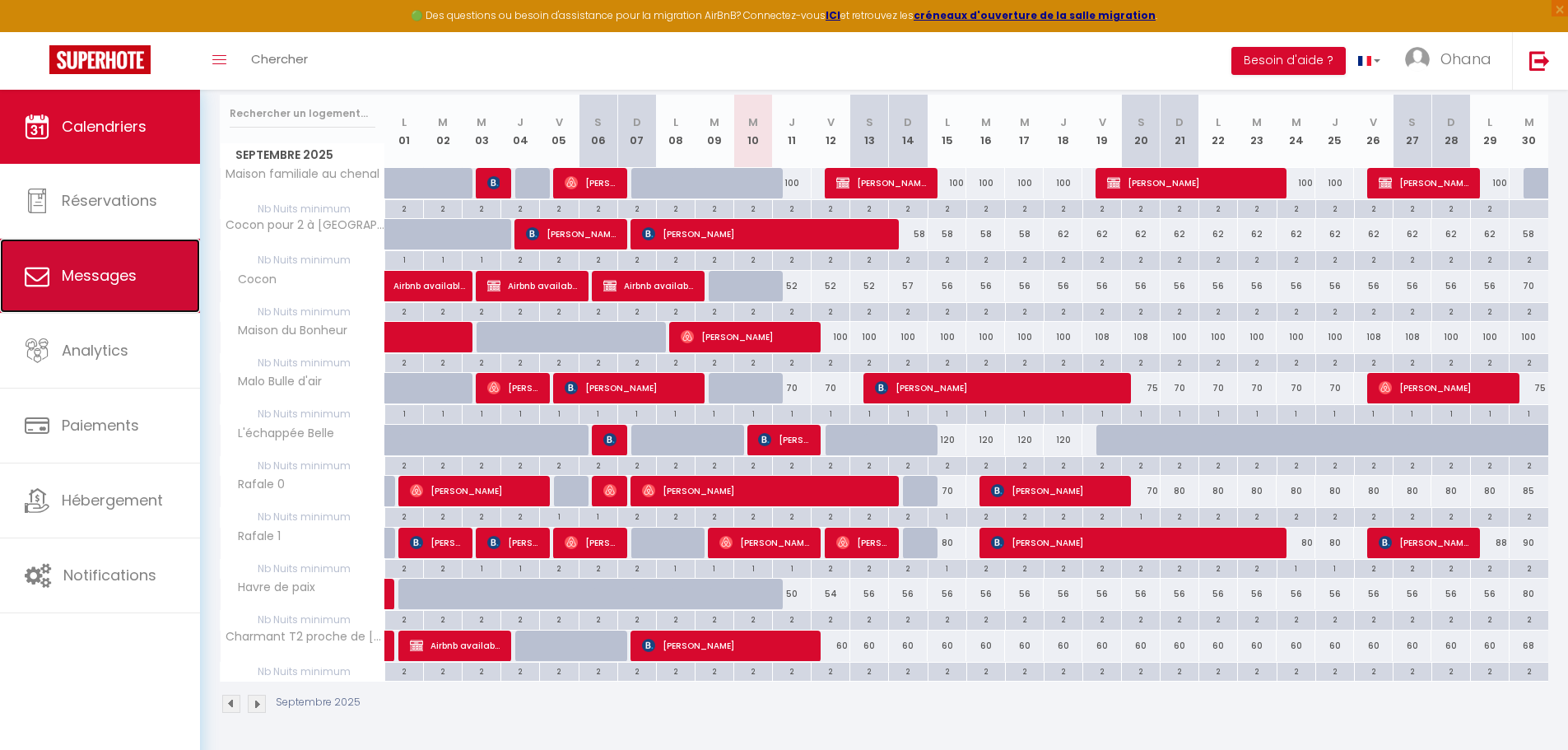
click at [131, 288] on link "Messages" at bounding box center [100, 276] width 200 height 74
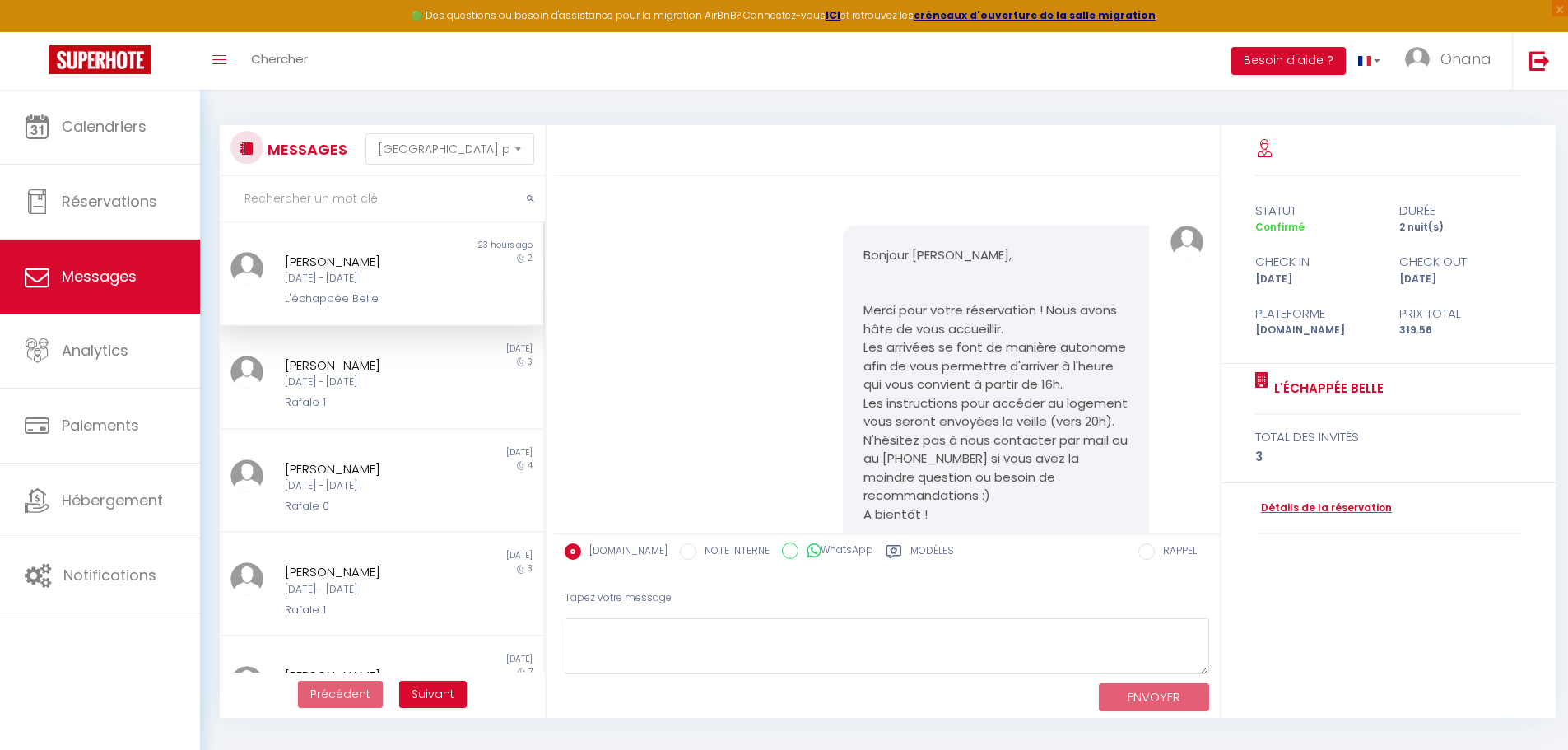
scroll to position [1382, 0]
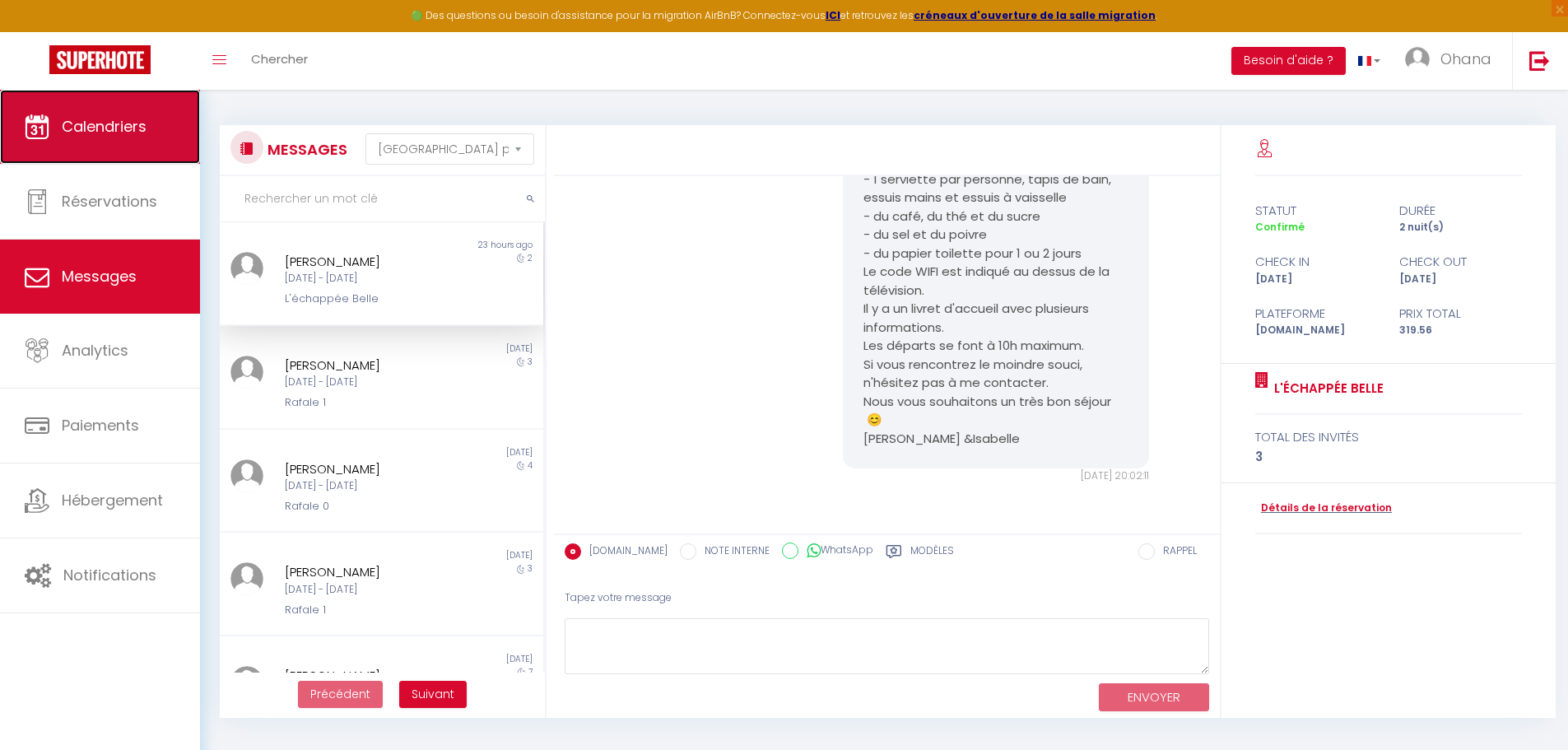
click at [99, 143] on link "Calendriers" at bounding box center [100, 127] width 200 height 74
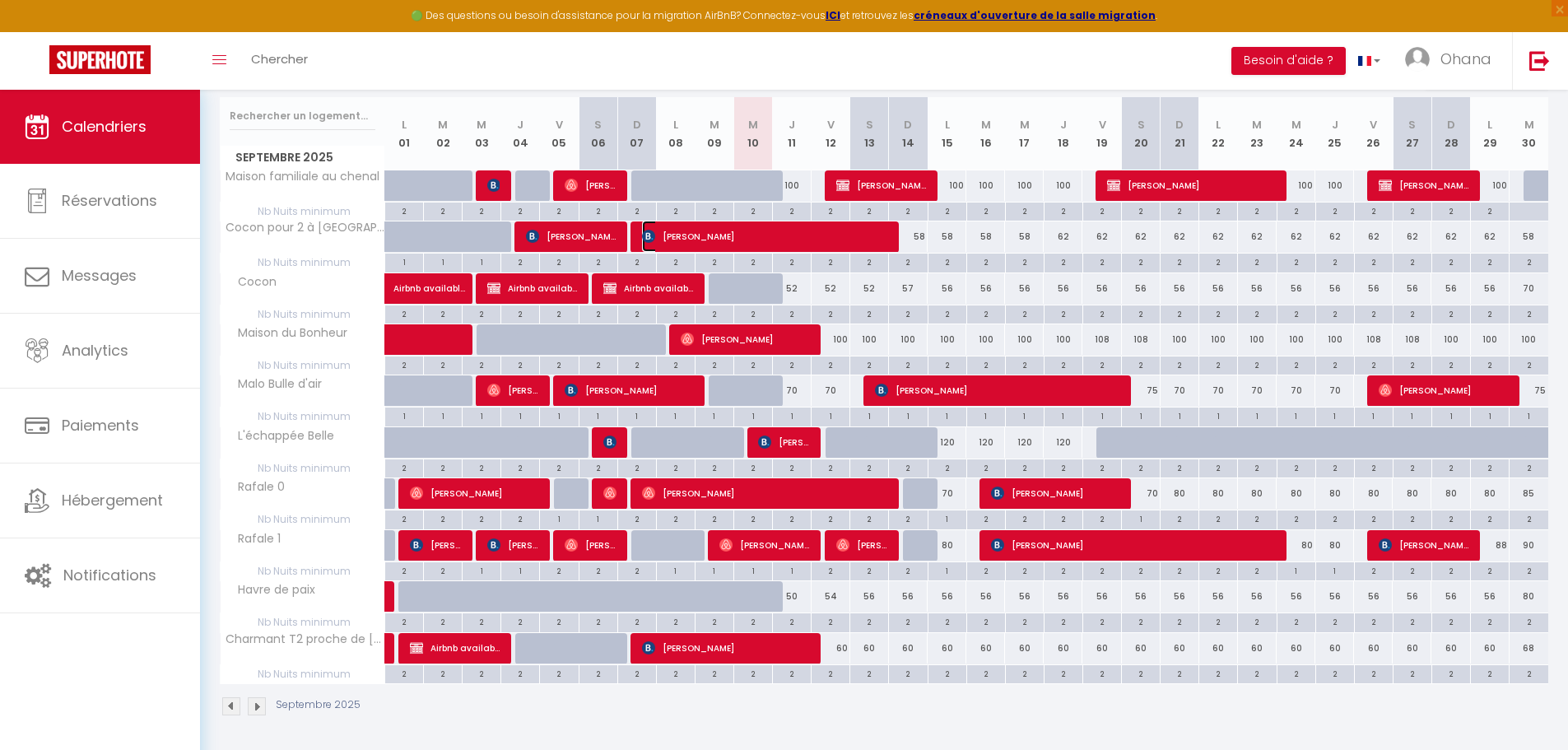
scroll to position [207, 0]
